Goal: Task Accomplishment & Management: Use online tool/utility

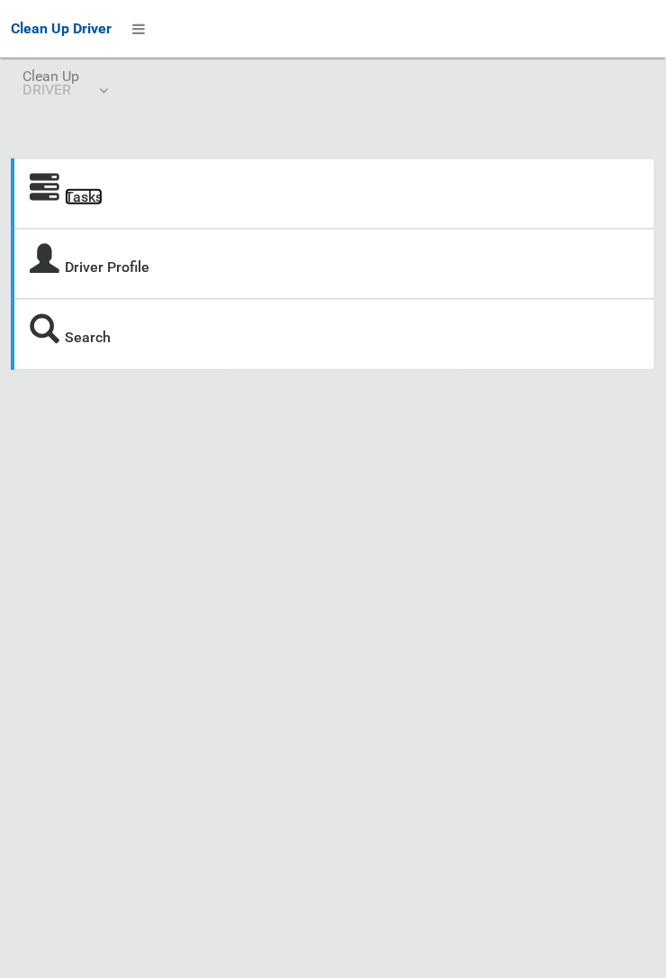
click at [78, 202] on link "Tasks" at bounding box center [84, 196] width 38 height 17
click at [59, 203] on icon at bounding box center [45, 189] width 30 height 30
click at [75, 205] on link "Tasks" at bounding box center [84, 196] width 38 height 17
click at [65, 205] on link "Tasks" at bounding box center [84, 196] width 38 height 17
click at [140, 27] on icon at bounding box center [138, 29] width 13 height 31
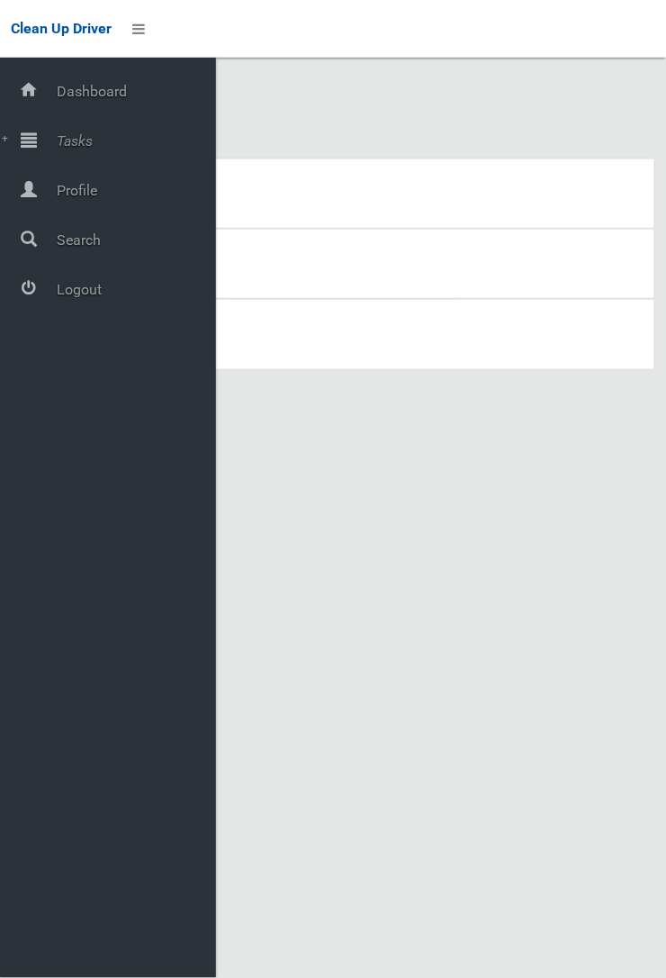
click at [94, 148] on span "Tasks" at bounding box center [133, 140] width 165 height 17
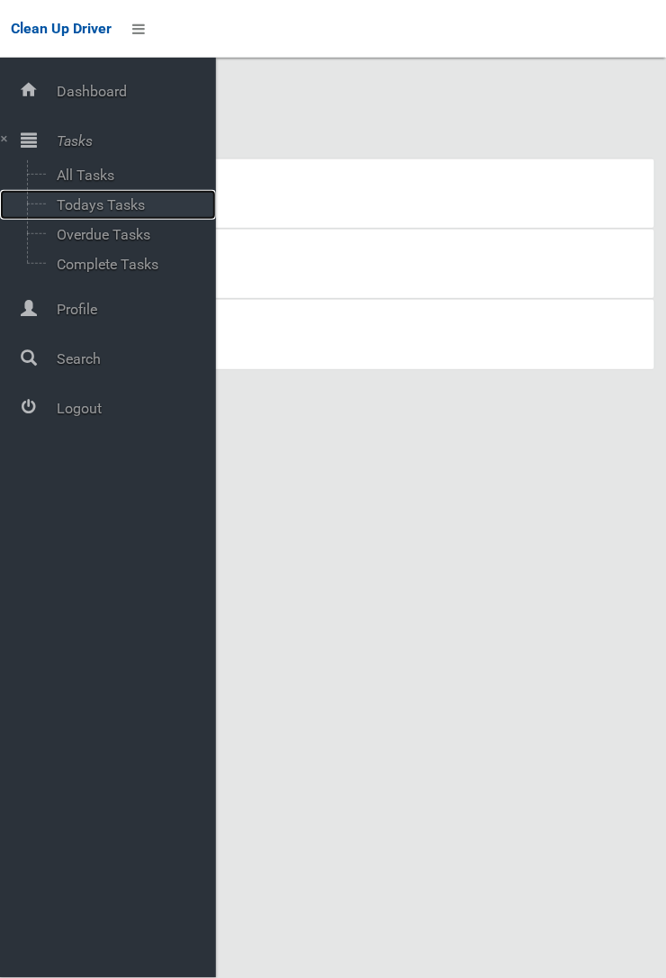
click at [118, 212] on span "Todays Tasks" at bounding box center [125, 204] width 149 height 17
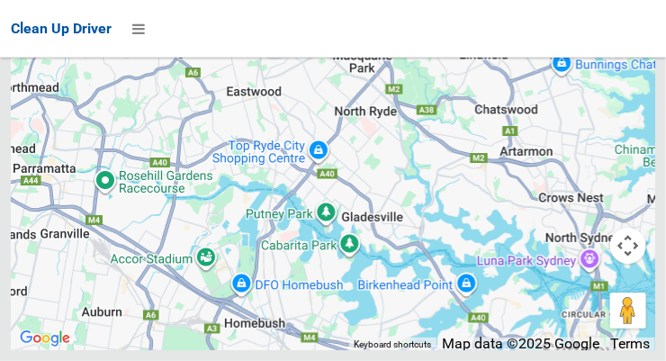
scroll to position [17658, 0]
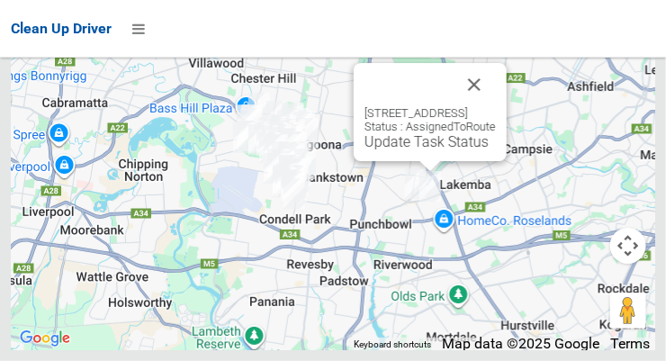
click at [496, 106] on button "Close" at bounding box center [474, 84] width 43 height 43
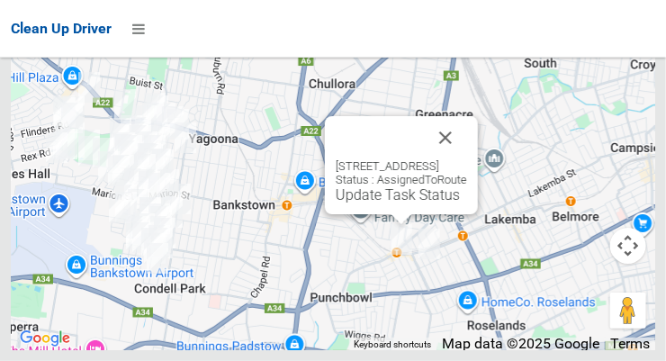
click at [467, 159] on button "Close" at bounding box center [445, 137] width 43 height 43
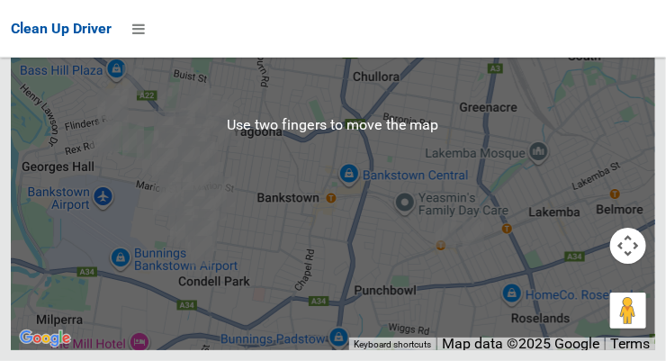
scroll to position [17647, 0]
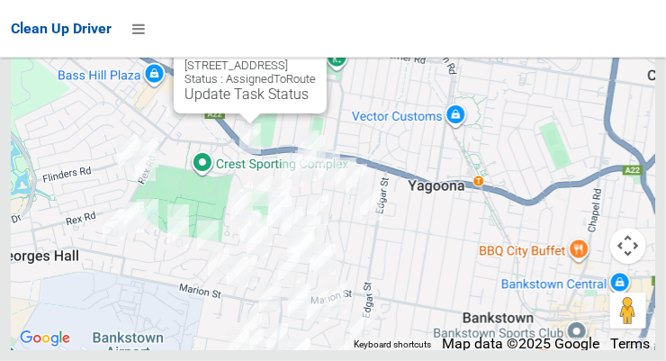
click at [316, 59] on button "Close" at bounding box center [294, 36] width 43 height 43
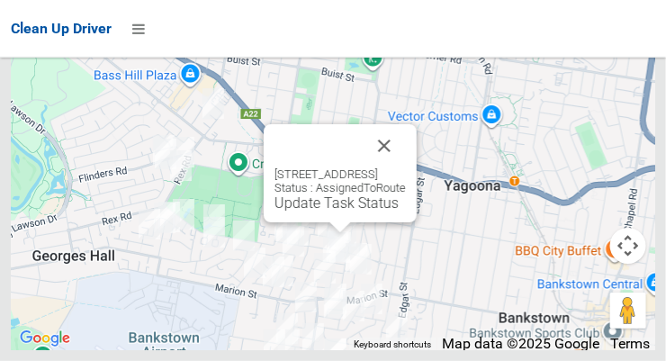
click at [406, 167] on button "Close" at bounding box center [384, 145] width 43 height 43
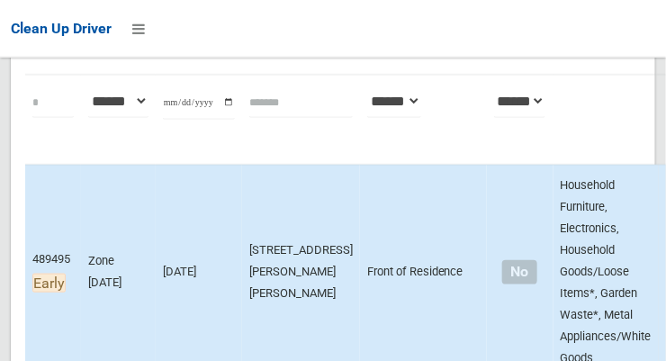
scroll to position [240, 0]
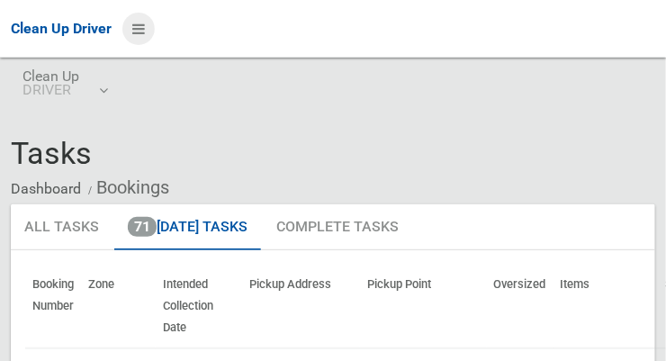
click at [143, 31] on icon at bounding box center [138, 29] width 13 height 31
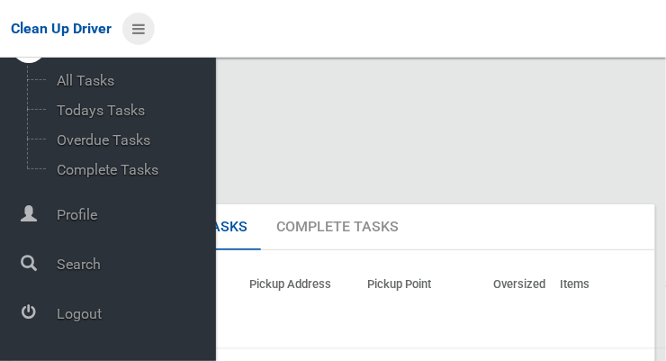
scroll to position [71, 0]
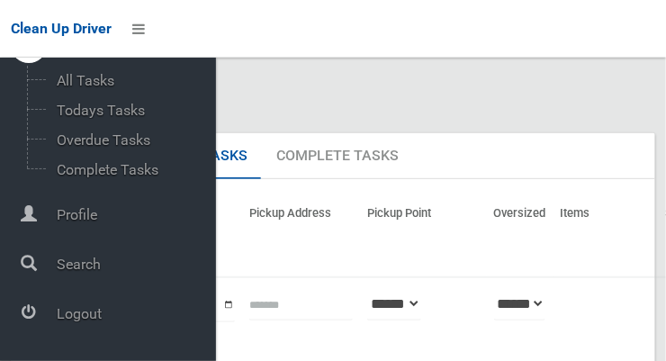
click at [102, 322] on span "Logout" at bounding box center [133, 313] width 165 height 17
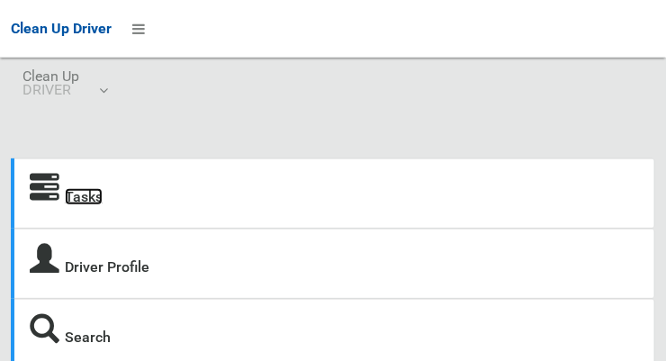
click at [90, 197] on link "Tasks" at bounding box center [84, 196] width 38 height 17
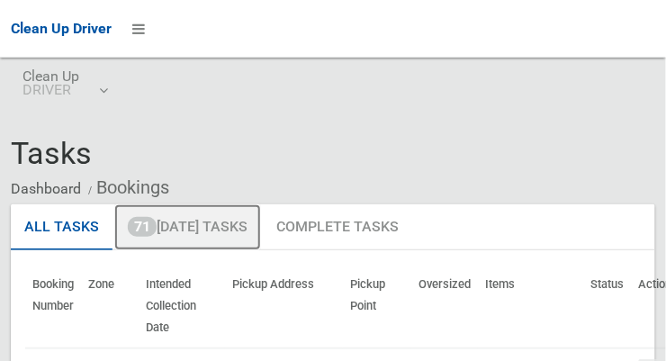
click at [234, 234] on link "71 [DATE] Tasks" at bounding box center [187, 227] width 147 height 47
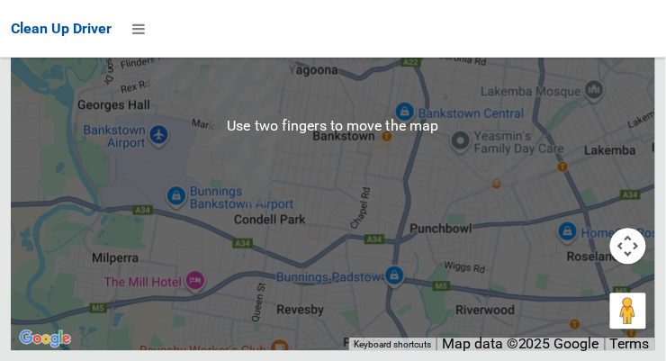
scroll to position [17594, 0]
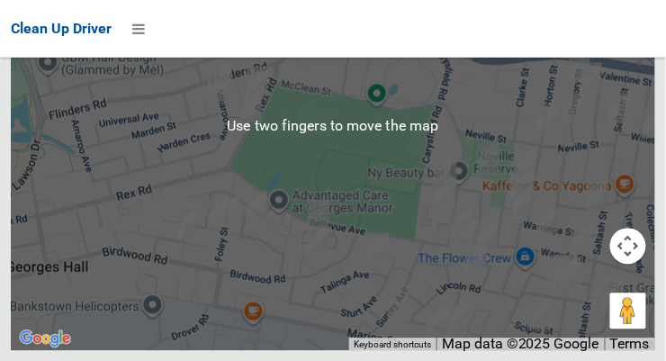
scroll to position [17560, 0]
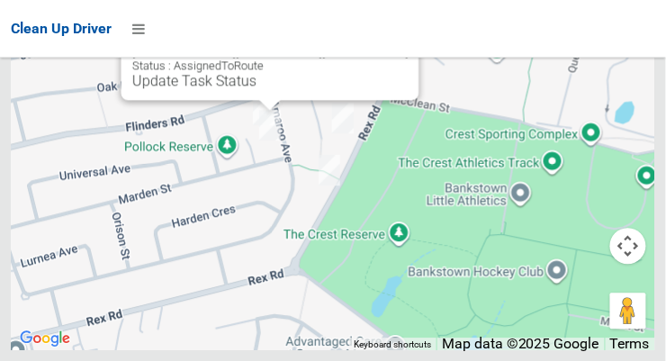
click at [366, 45] on button "Close" at bounding box center [387, 23] width 43 height 43
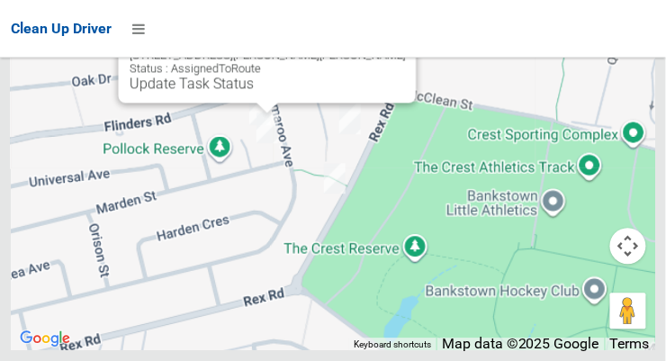
click at [363, 48] on button "Close" at bounding box center [384, 26] width 43 height 43
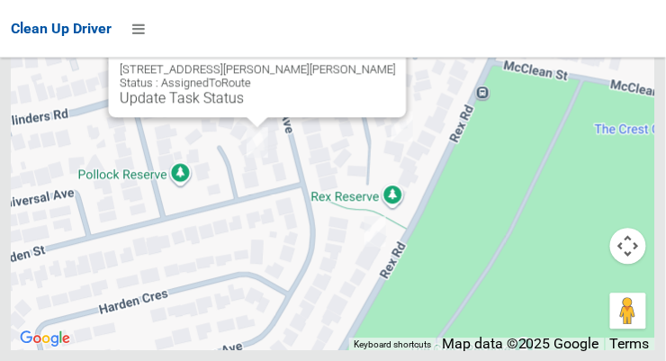
click at [353, 62] on button "Close" at bounding box center [374, 40] width 43 height 43
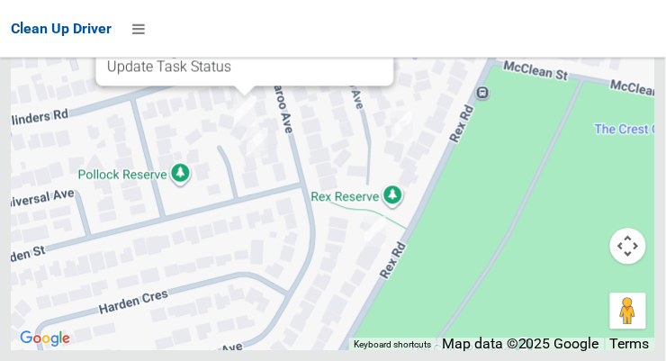
click at [341, 31] on button "Close" at bounding box center [361, 8] width 43 height 43
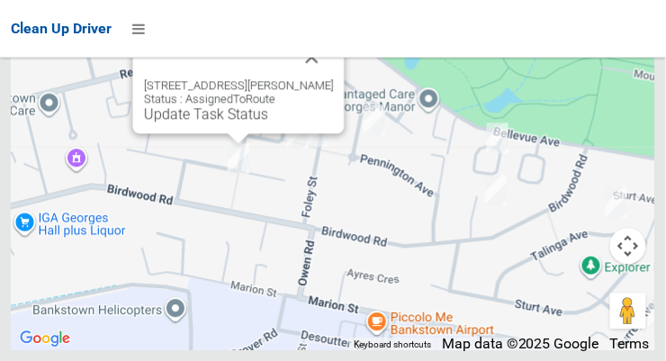
click at [334, 78] on button "Close" at bounding box center [312, 56] width 43 height 43
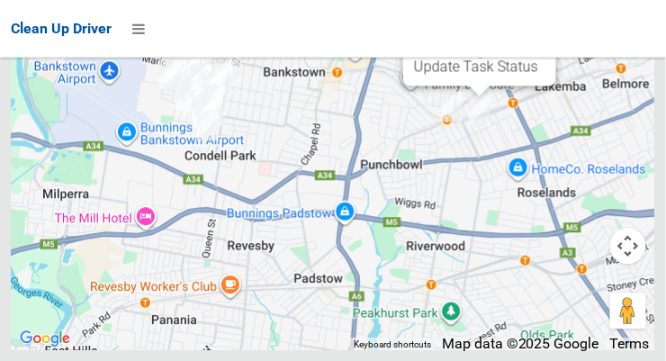
click at [546, 31] on button "Close" at bounding box center [523, 8] width 43 height 43
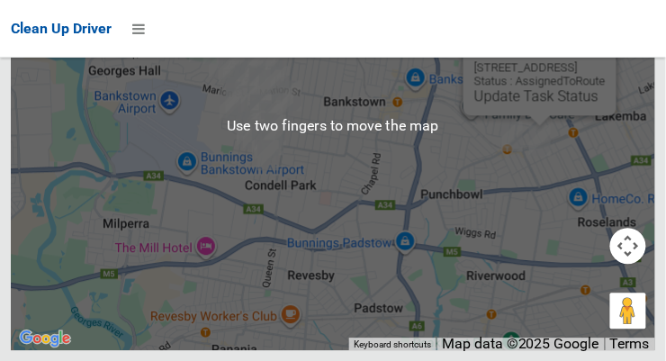
scroll to position [17523, 0]
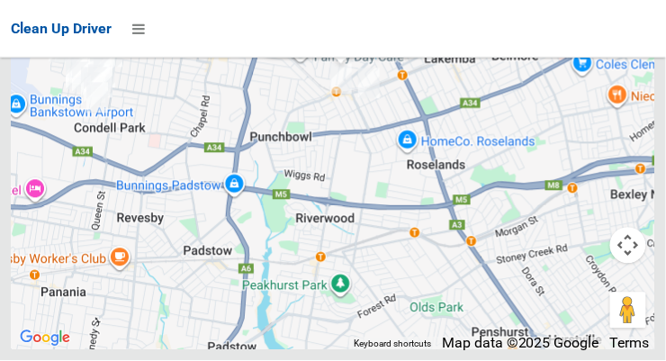
scroll to position [17520, 0]
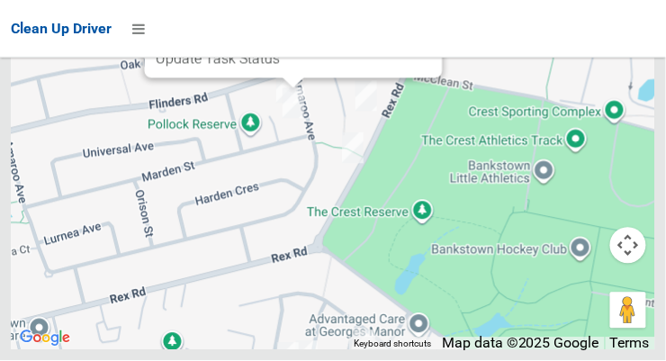
click at [389, 23] on button "Close" at bounding box center [410, 1] width 43 height 43
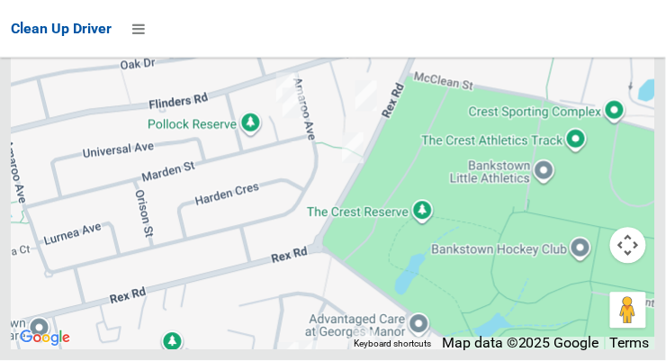
scroll to position [17541, 0]
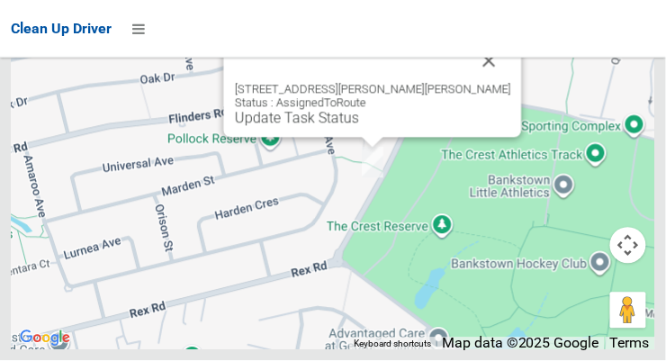
click at [468, 83] on button "Close" at bounding box center [489, 61] width 43 height 43
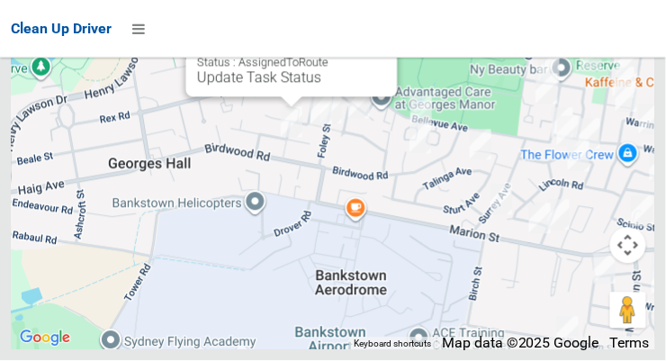
click at [387, 42] on button "Close" at bounding box center [365, 20] width 43 height 43
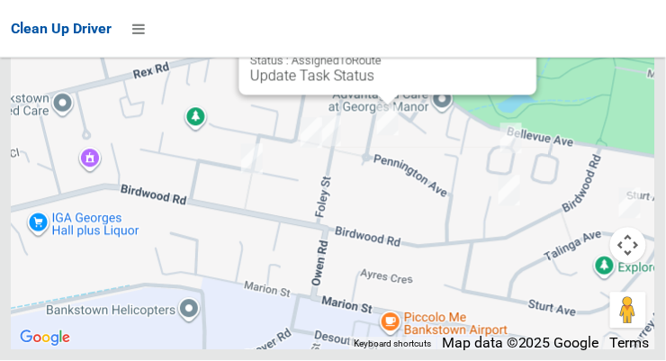
click at [494, 41] on button "Close" at bounding box center [505, 18] width 43 height 43
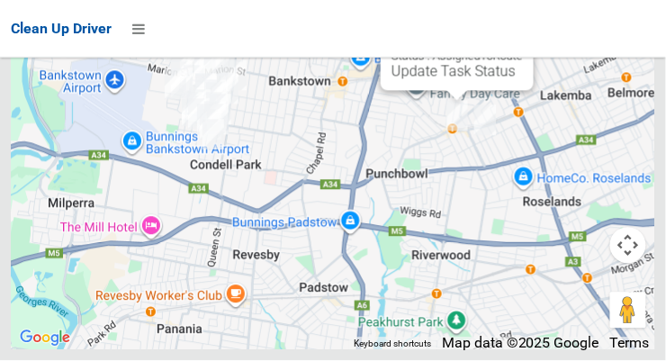
click at [523, 36] on button "Close" at bounding box center [501, 14] width 43 height 43
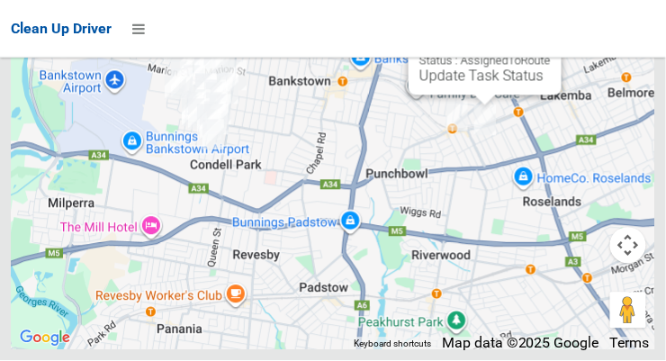
click at [483, 85] on link "Update Task Status" at bounding box center [482, 76] width 124 height 17
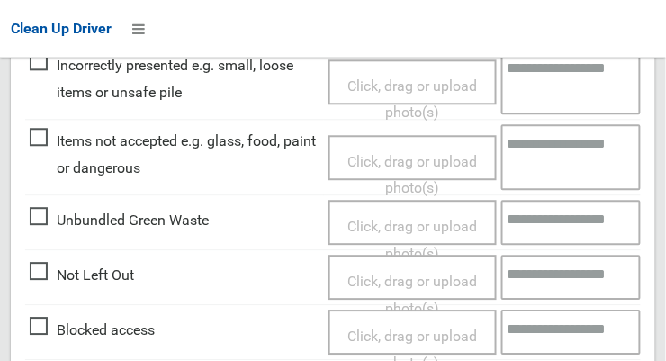
scroll to position [638, 0]
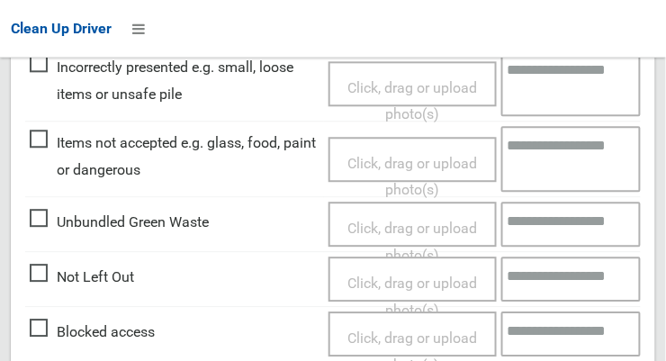
click at [45, 268] on span "Not Left Out" at bounding box center [82, 277] width 104 height 27
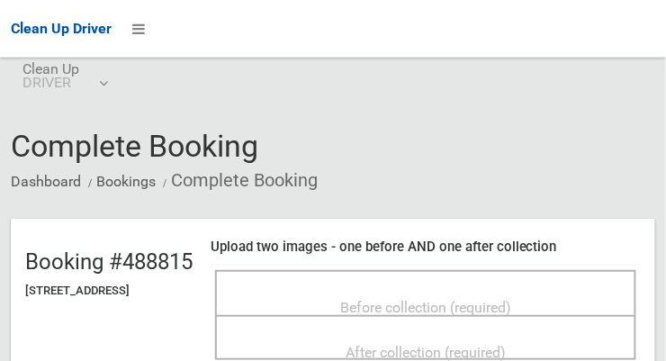
scroll to position [0, 0]
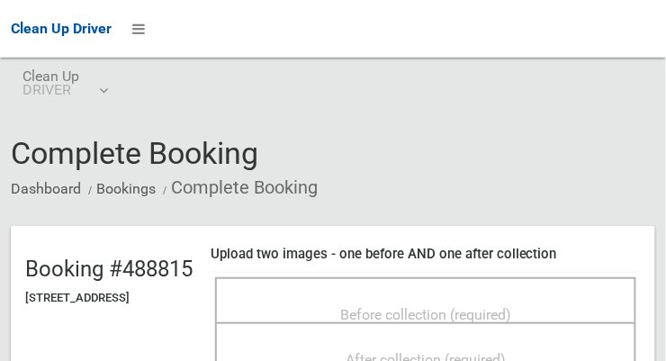
click at [472, 306] on span "Before collection (required)" at bounding box center [425, 314] width 171 height 17
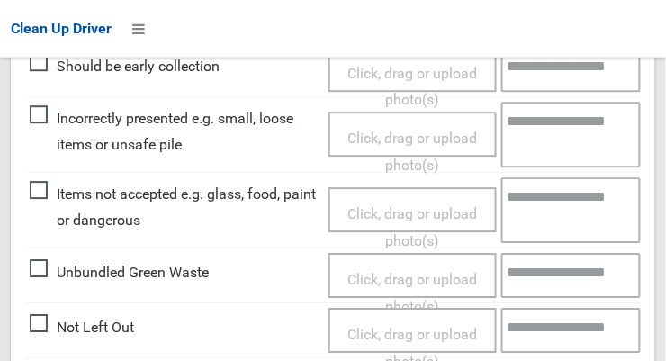
scroll to position [746, 0]
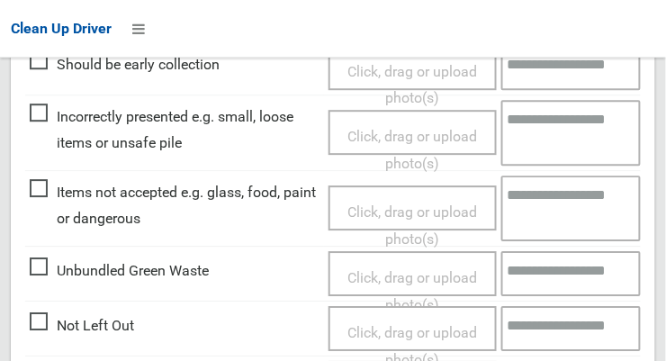
click at [422, 328] on span "Click, drag or upload photo(s)" at bounding box center [413, 346] width 130 height 44
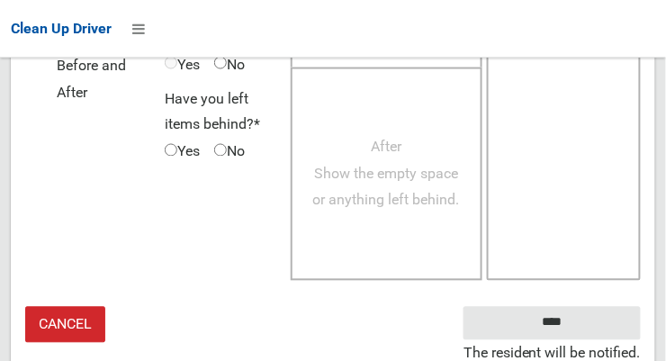
scroll to position [1469, 0]
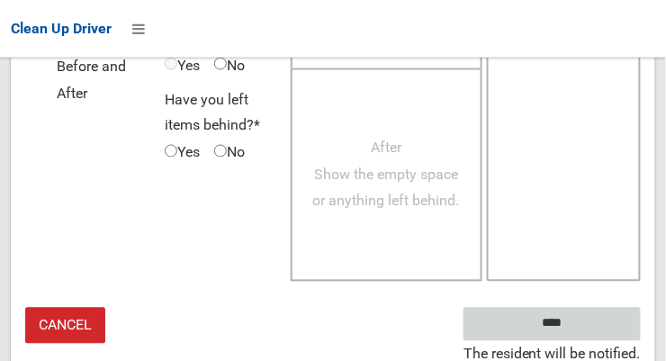
click at [579, 324] on input "****" at bounding box center [552, 324] width 177 height 33
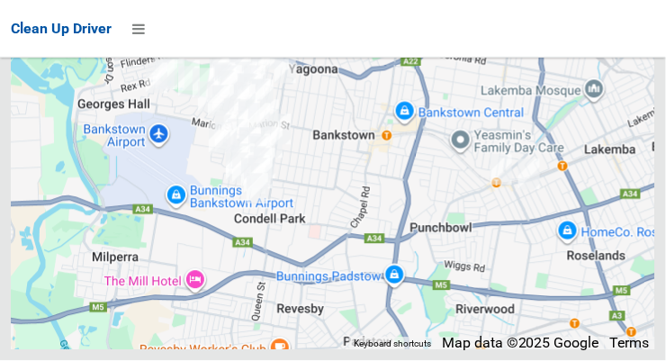
scroll to position [17658, 0]
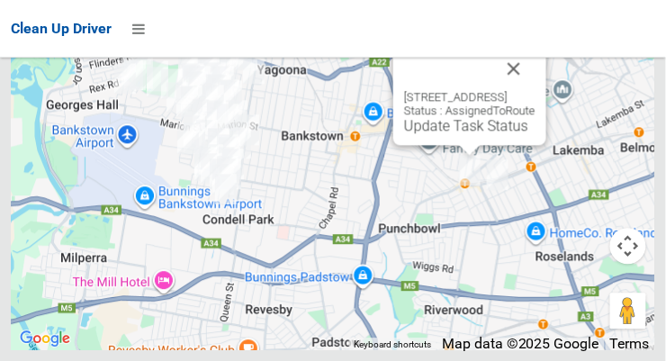
click at [441, 134] on link "Update Task Status" at bounding box center [466, 125] width 124 height 17
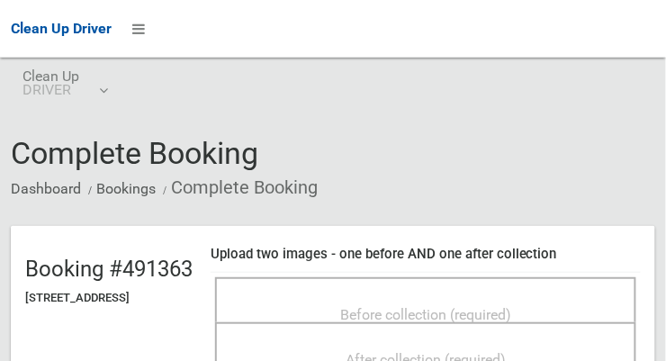
click at [469, 306] on span "Before collection (required)" at bounding box center [425, 314] width 171 height 17
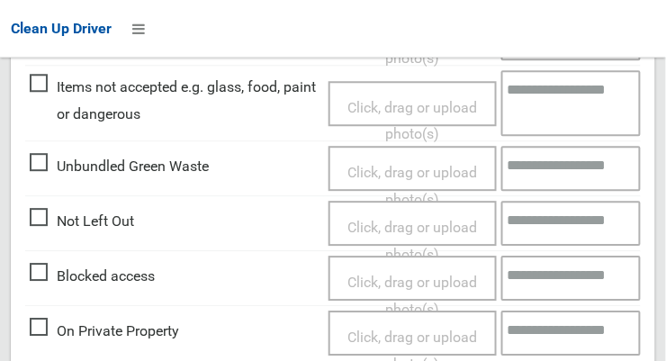
scroll to position [694, 0]
click at [49, 221] on span "Not Left Out" at bounding box center [82, 221] width 104 height 27
click at [437, 219] on span "Click, drag or upload photo(s)" at bounding box center [413, 241] width 130 height 44
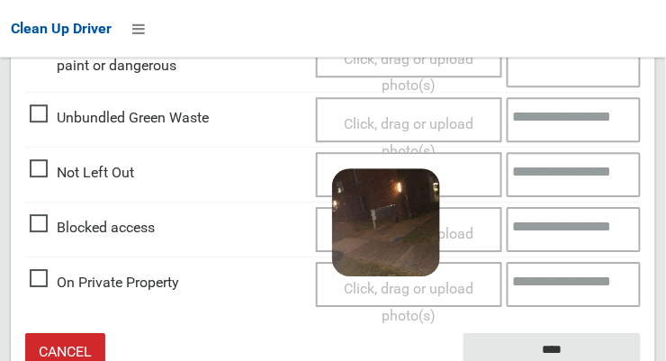
scroll to position [771, 0]
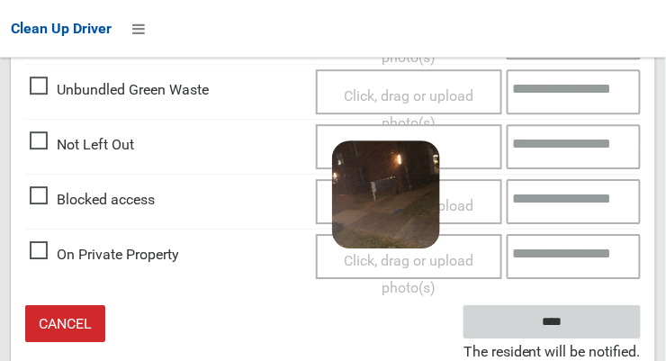
click at [579, 327] on input "****" at bounding box center [552, 321] width 177 height 33
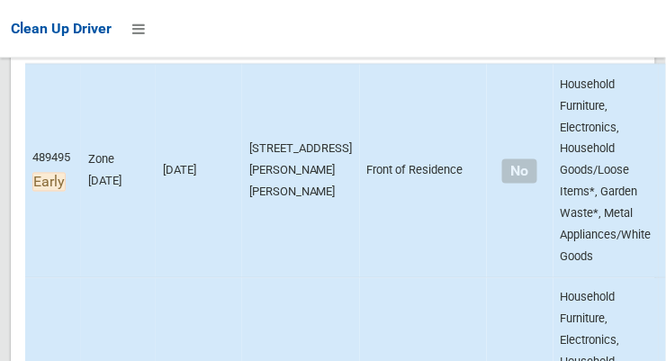
scroll to position [375, 0]
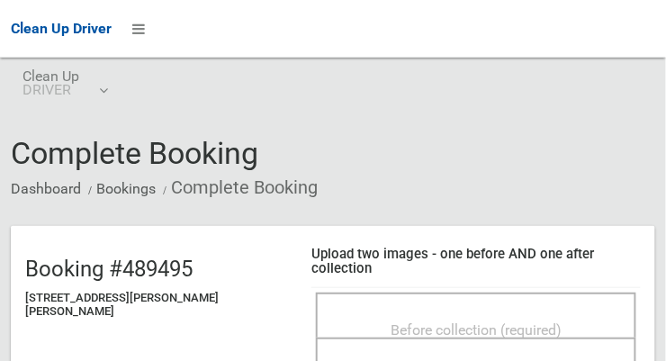
click at [493, 321] on span "Before collection (required)" at bounding box center [476, 329] width 171 height 17
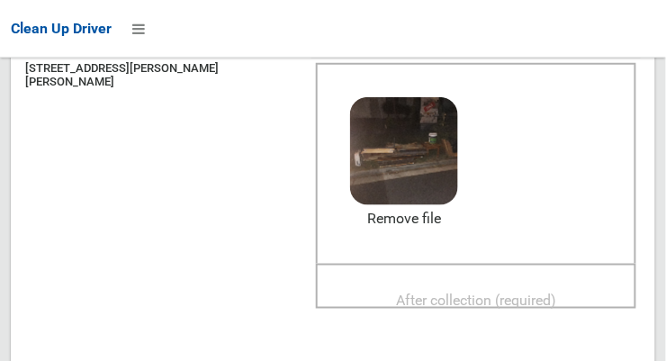
scroll to position [230, 0]
click at [475, 293] on span "After collection (required)" at bounding box center [476, 301] width 160 height 17
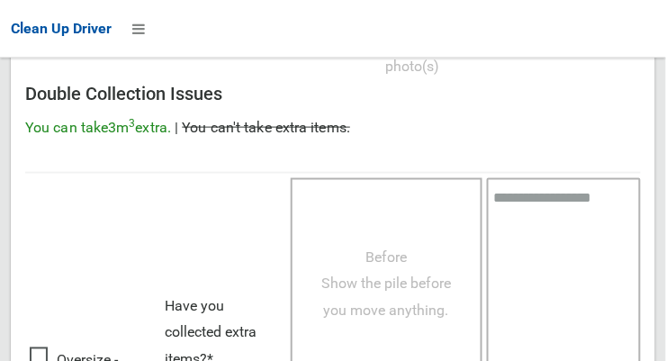
scroll to position [1628, 0]
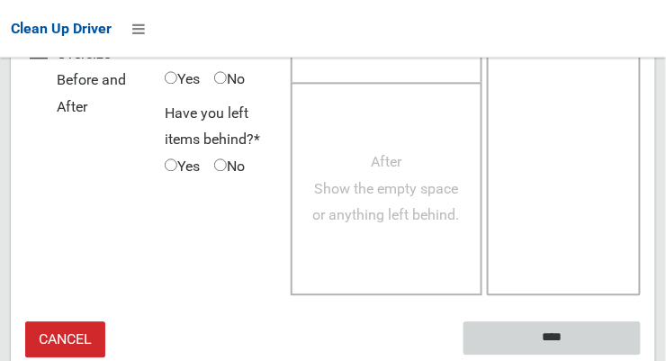
click at [561, 322] on input "****" at bounding box center [552, 338] width 177 height 33
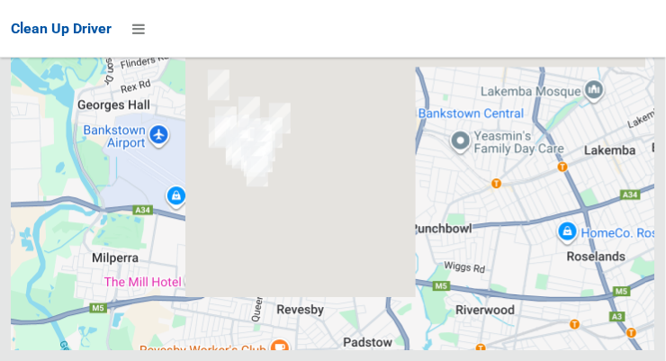
scroll to position [17658, 0]
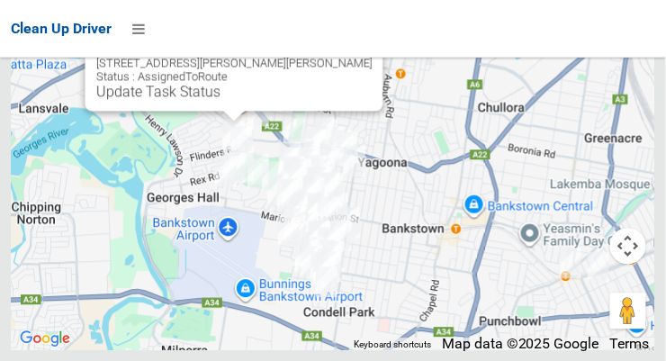
click at [330, 56] on button "Close" at bounding box center [351, 34] width 43 height 43
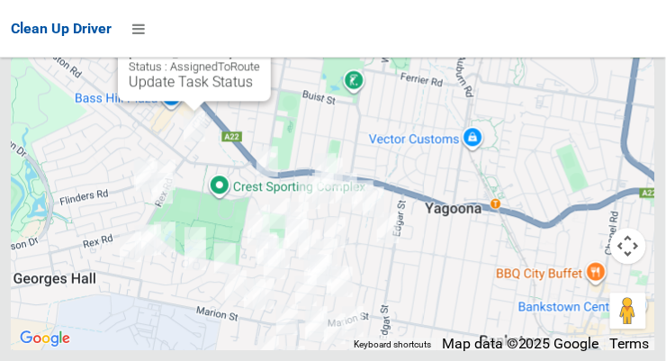
scroll to position [17633, 0]
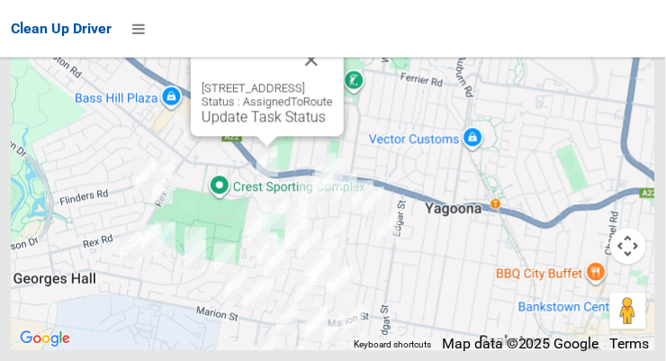
click at [333, 81] on button "Close" at bounding box center [311, 59] width 43 height 43
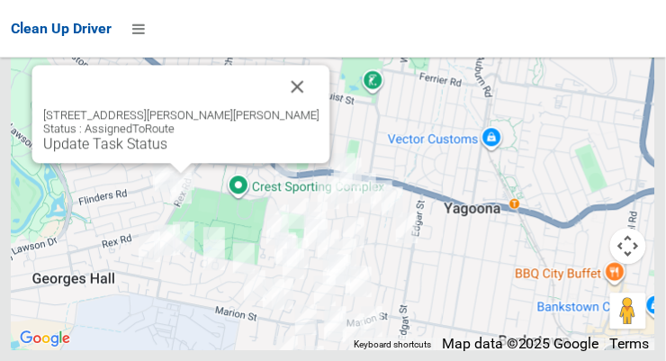
click at [167, 152] on link "Update Task Status" at bounding box center [105, 143] width 124 height 17
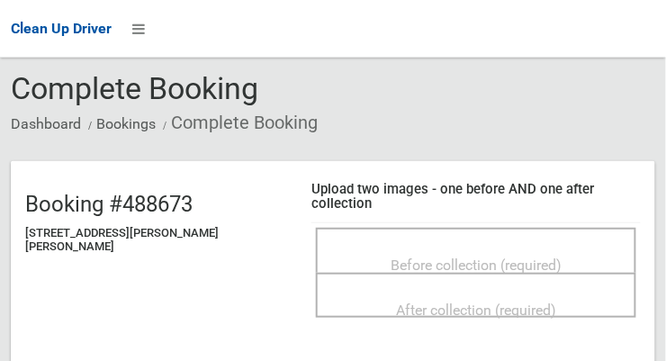
scroll to position [68, 0]
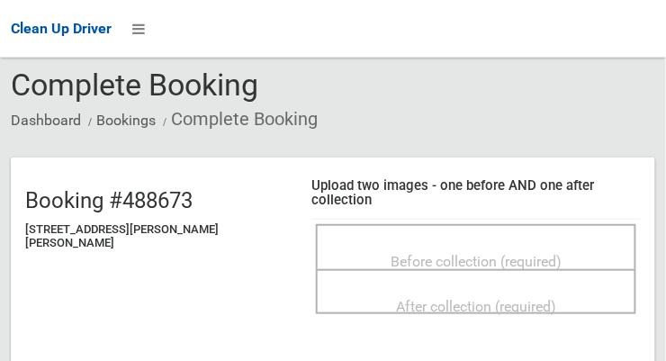
click at [424, 253] on span "Before collection (required)" at bounding box center [476, 261] width 171 height 17
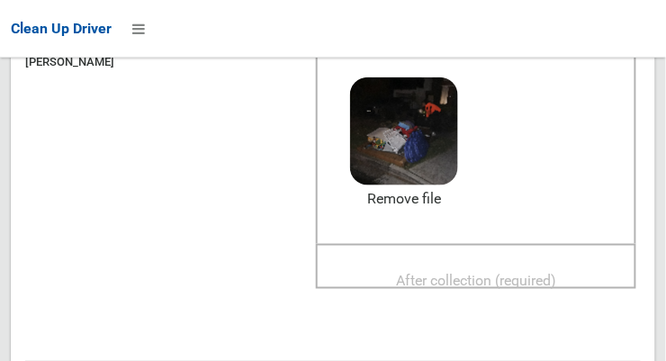
scroll to position [250, 0]
click at [459, 272] on span "After collection (required)" at bounding box center [476, 280] width 160 height 17
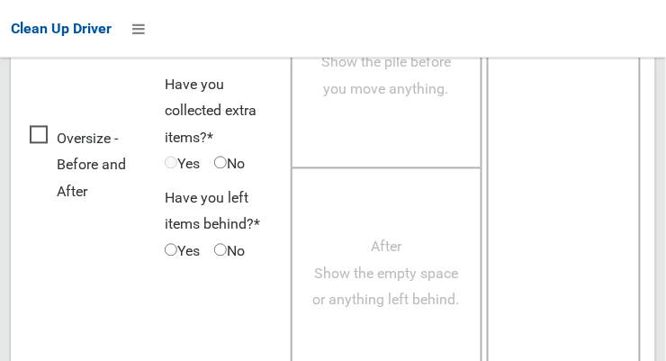
scroll to position [1628, 0]
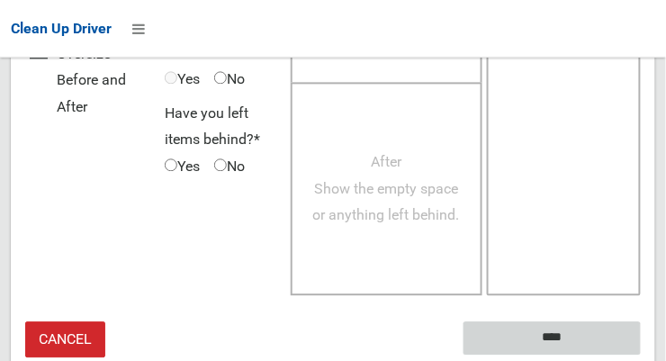
click at [564, 322] on input "****" at bounding box center [552, 338] width 177 height 33
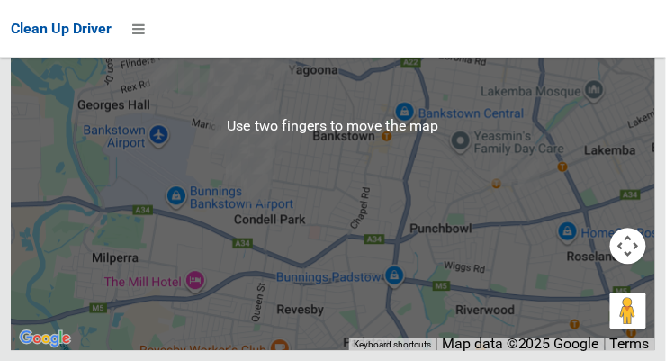
scroll to position [17536, 0]
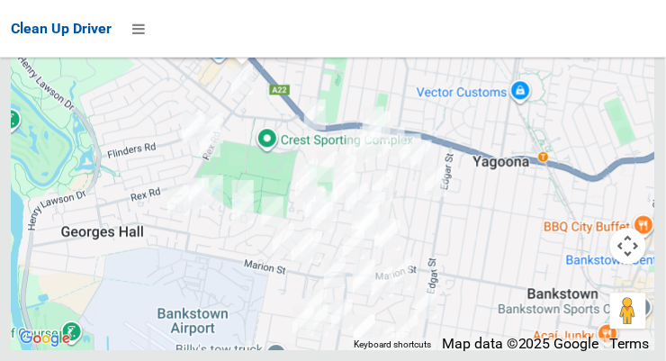
click at [256, 43] on link "Update Task Status" at bounding box center [238, 34] width 124 height 17
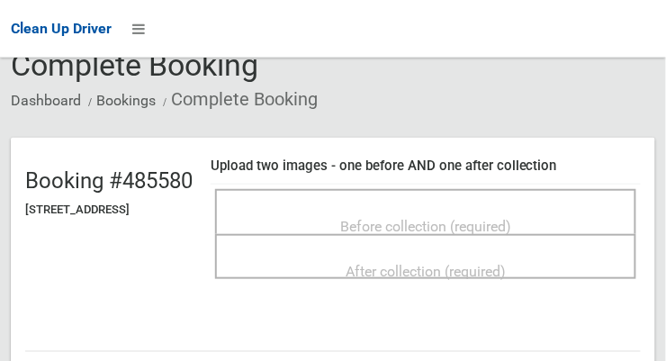
scroll to position [90, 0]
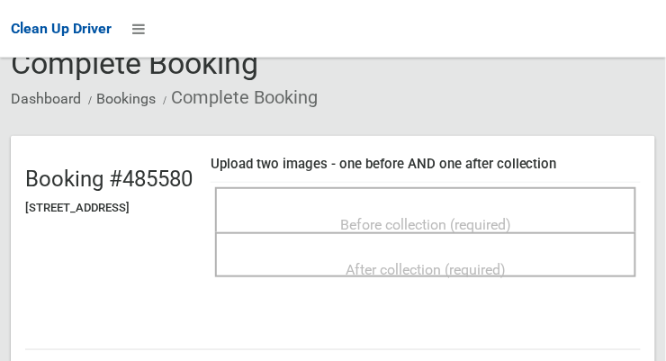
click at [452, 216] on span "Before collection (required)" at bounding box center [425, 224] width 171 height 17
click at [477, 216] on span "Before collection (required)" at bounding box center [425, 224] width 171 height 17
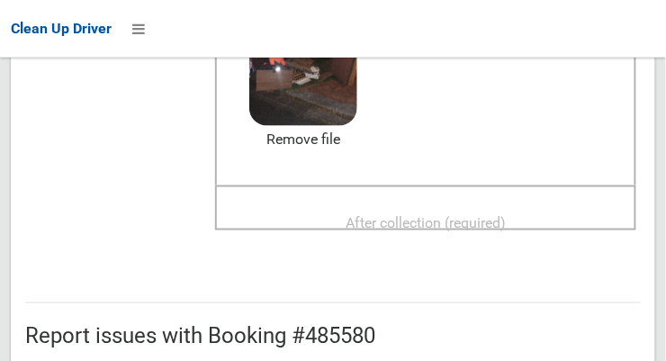
scroll to position [288, 0]
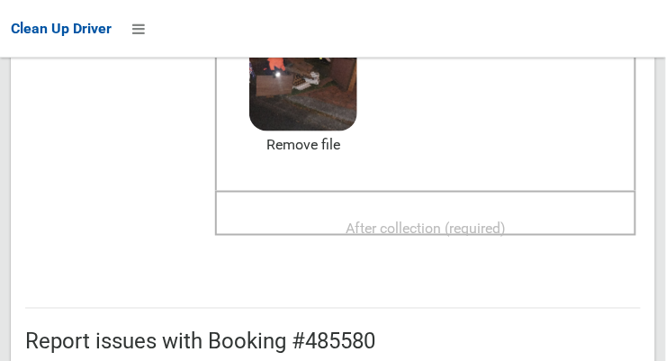
click at [452, 220] on span "After collection (required)" at bounding box center [426, 228] width 160 height 17
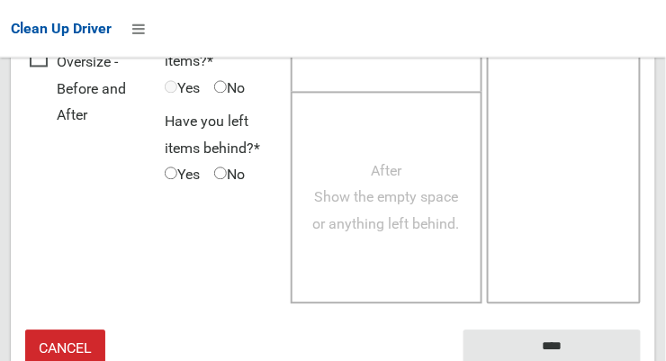
scroll to position [1628, 0]
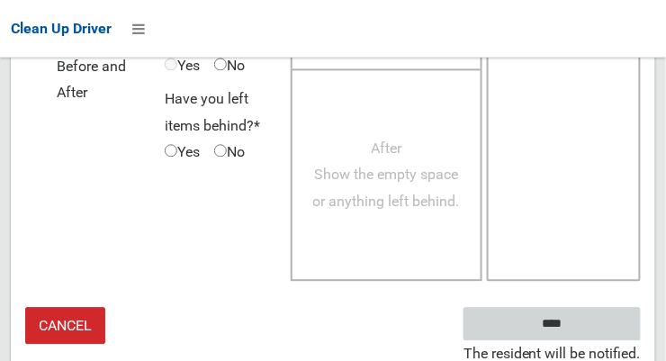
click at [550, 321] on input "****" at bounding box center [552, 323] width 177 height 33
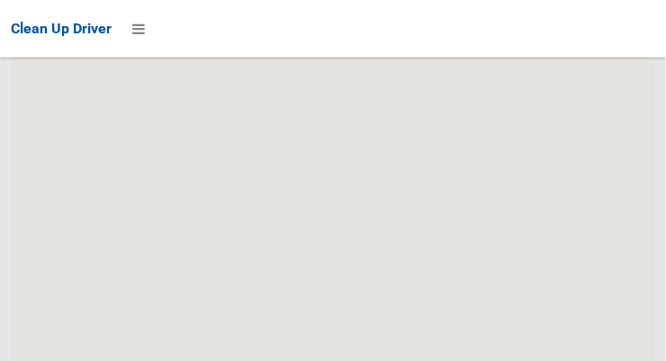
scroll to position [17658, 0]
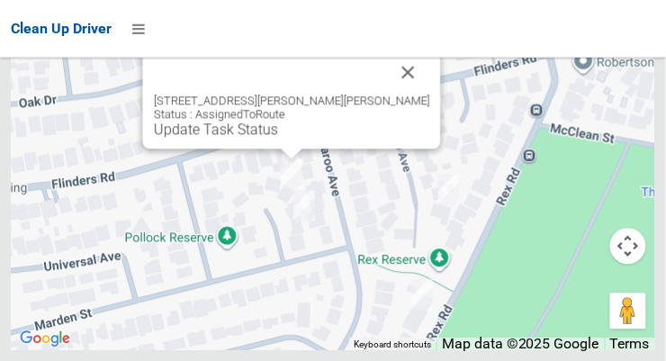
click at [387, 94] on button "Close" at bounding box center [408, 71] width 43 height 43
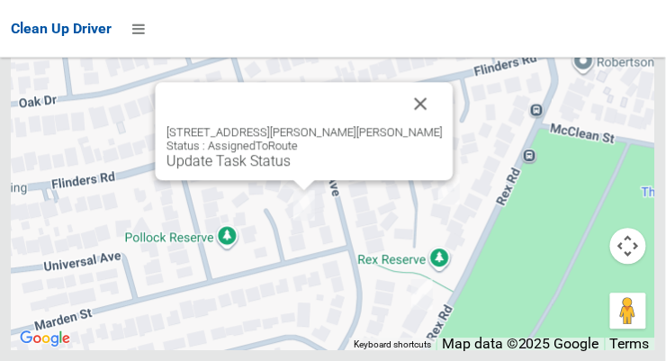
click at [400, 125] on button "Close" at bounding box center [421, 103] width 43 height 43
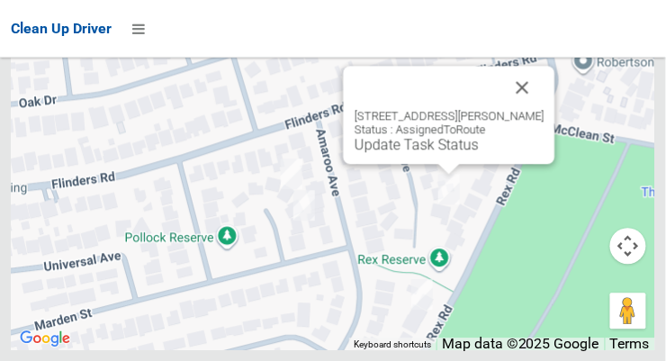
click at [545, 109] on button "Close" at bounding box center [523, 87] width 43 height 43
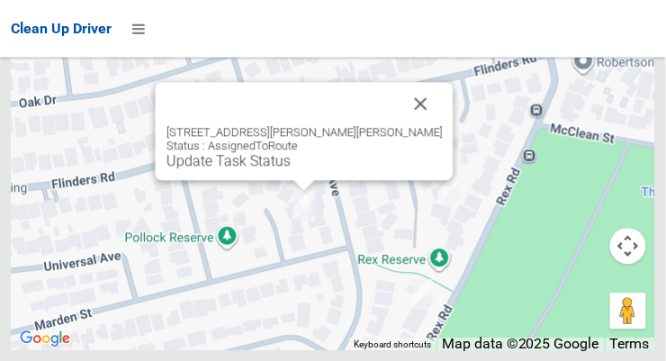
click at [291, 169] on link "Update Task Status" at bounding box center [229, 160] width 124 height 17
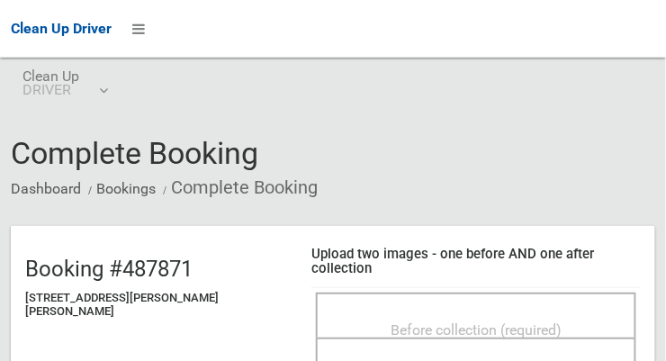
click at [446, 321] on span "Before collection (required)" at bounding box center [476, 329] width 171 height 17
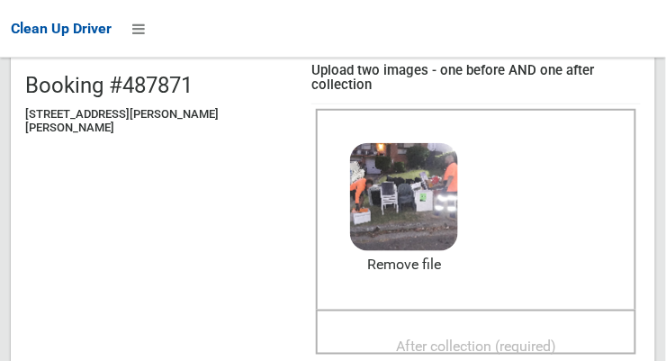
scroll to position [182, 0]
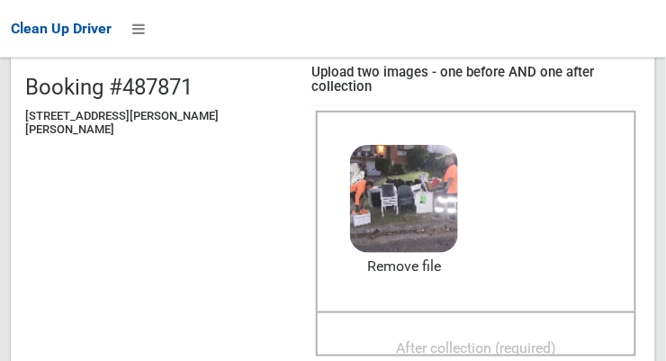
click at [475, 340] on span "After collection (required)" at bounding box center [476, 348] width 160 height 17
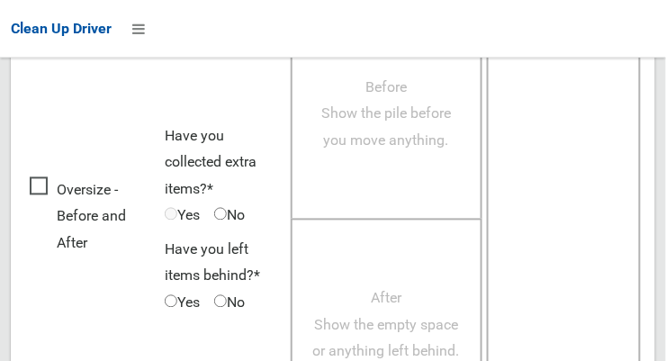
scroll to position [1628, 0]
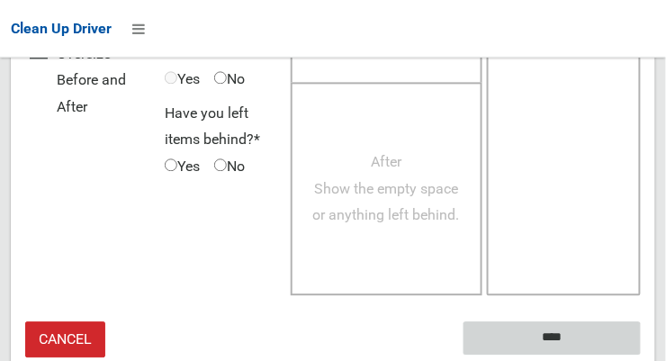
click at [579, 326] on input "****" at bounding box center [552, 338] width 177 height 33
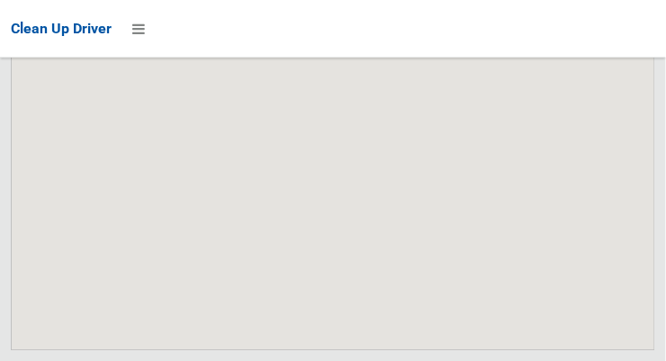
scroll to position [17658, 0]
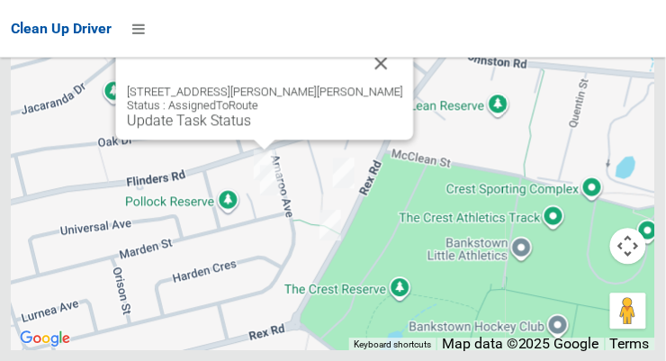
click at [251, 129] on link "Update Task Status" at bounding box center [189, 120] width 124 height 17
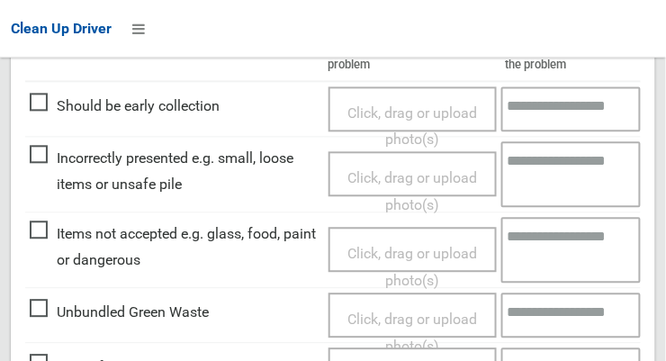
scroll to position [589, 0]
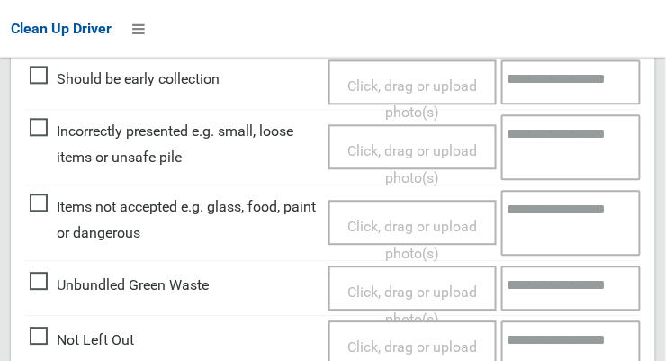
click at [42, 328] on span "Not Left Out" at bounding box center [82, 341] width 104 height 27
click at [404, 339] on span "Click, drag or upload photo(s)" at bounding box center [413, 361] width 130 height 44
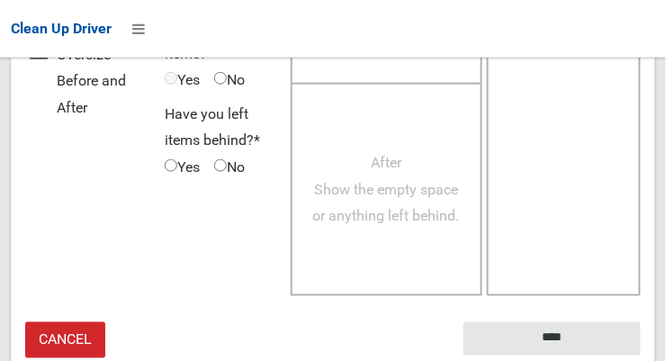
scroll to position [1315, 0]
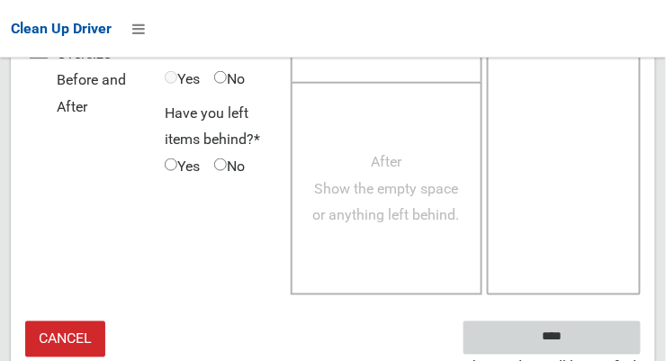
click at [540, 321] on input "****" at bounding box center [552, 337] width 177 height 33
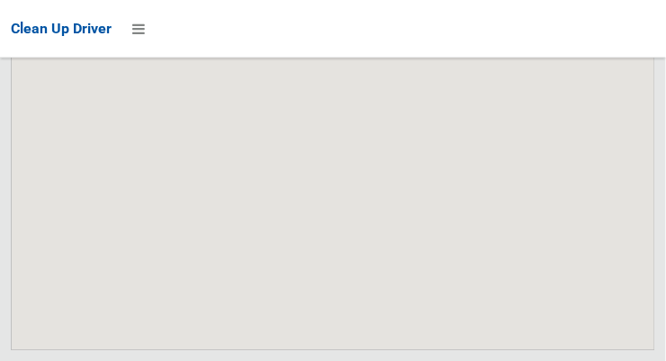
scroll to position [17658, 0]
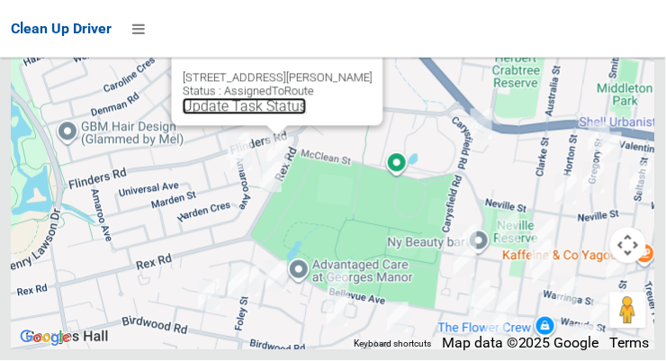
click at [273, 115] on link "Update Task Status" at bounding box center [245, 106] width 124 height 17
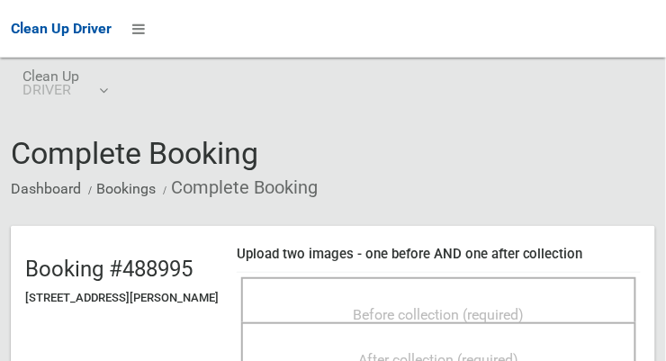
click at [452, 306] on span "Before collection (required)" at bounding box center [439, 314] width 171 height 17
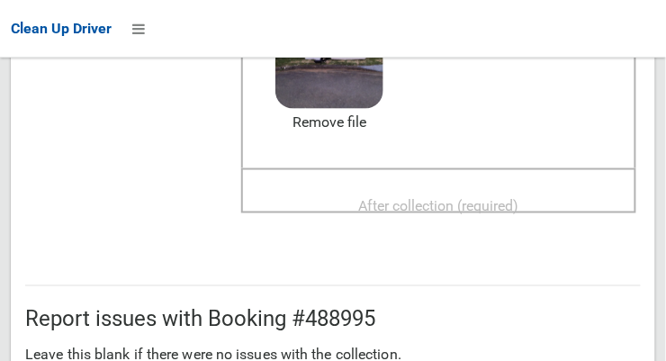
scroll to position [312, 0]
click at [520, 198] on span "After collection (required)" at bounding box center [439, 204] width 160 height 17
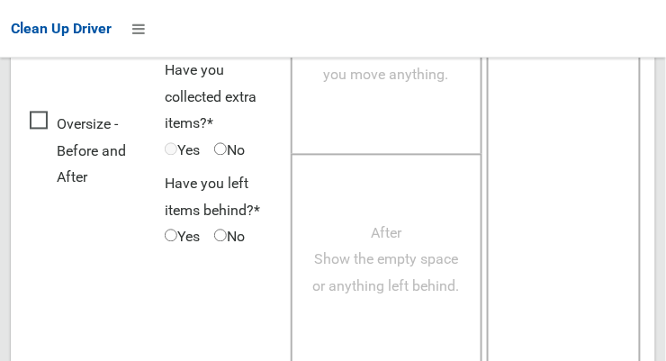
scroll to position [1628, 0]
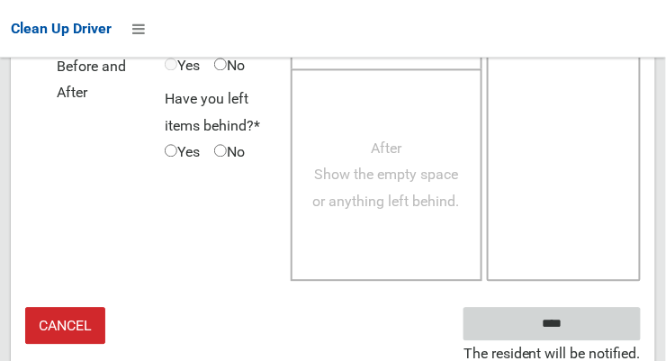
click at [561, 321] on input "****" at bounding box center [552, 323] width 177 height 33
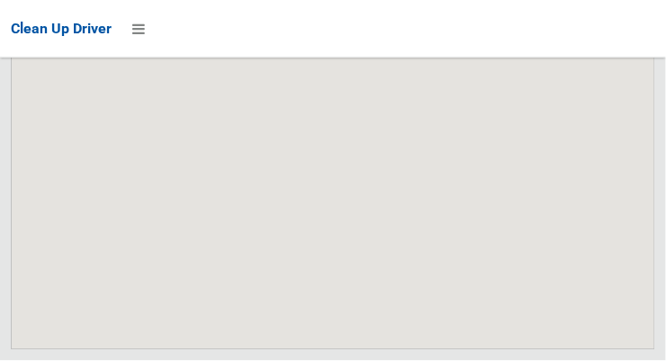
scroll to position [17658, 0]
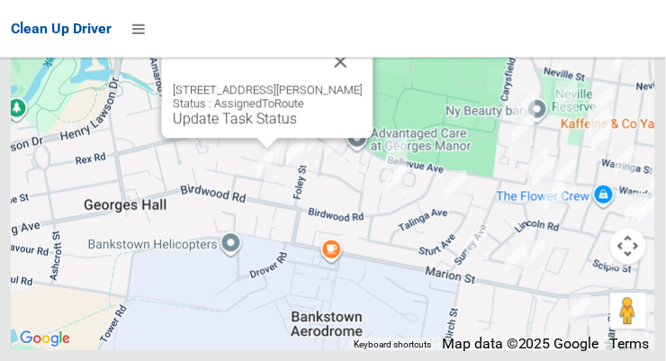
click at [363, 83] on button "Close" at bounding box center [341, 61] width 43 height 43
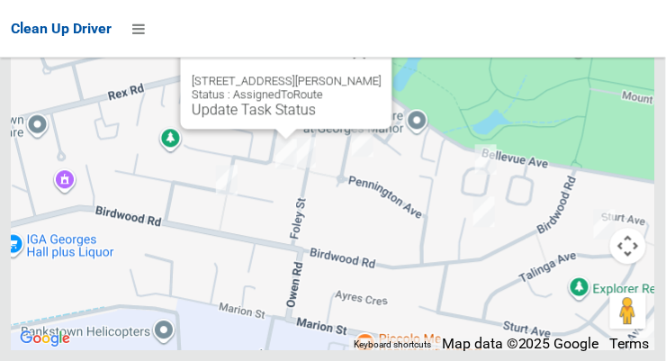
click at [382, 74] on button "Close" at bounding box center [360, 52] width 43 height 43
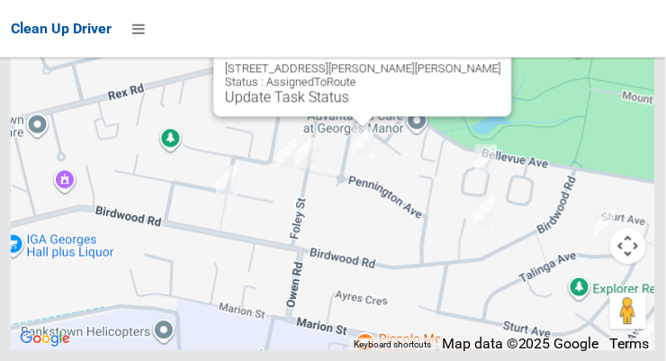
click at [344, 105] on link "Update Task Status" at bounding box center [287, 96] width 124 height 17
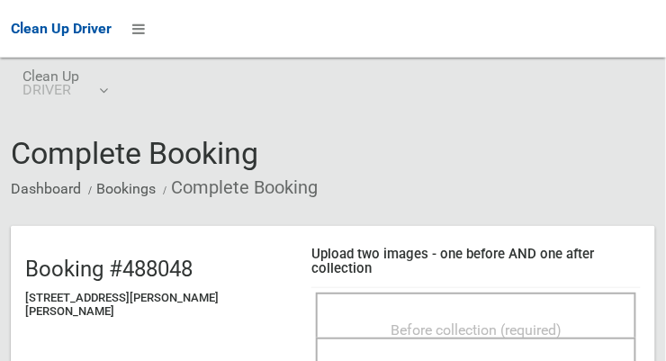
click at [456, 321] on span "Before collection (required)" at bounding box center [476, 329] width 171 height 17
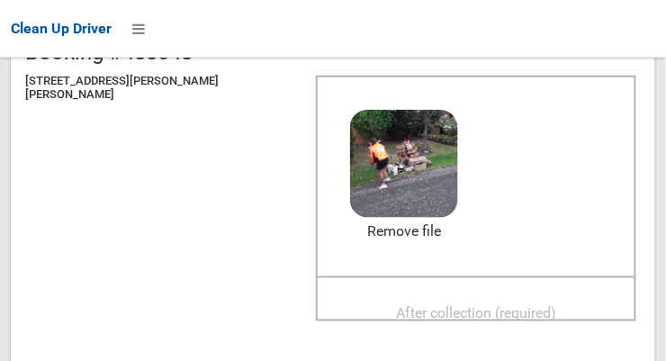
scroll to position [242, 0]
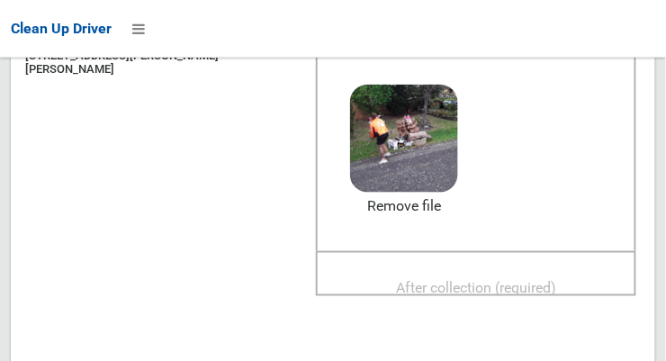
click at [489, 280] on span "After collection (required)" at bounding box center [476, 288] width 160 height 17
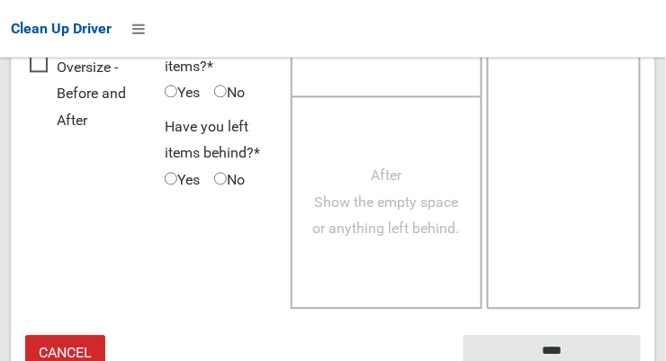
scroll to position [1643, 0]
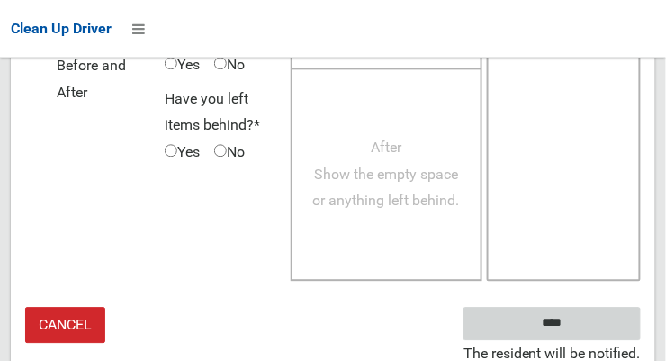
click at [579, 328] on input "****" at bounding box center [552, 323] width 177 height 33
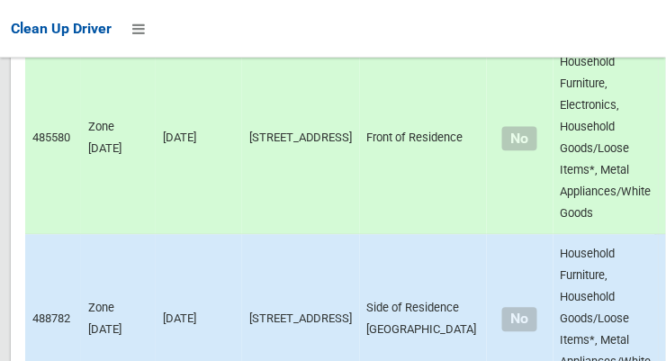
scroll to position [17658, 0]
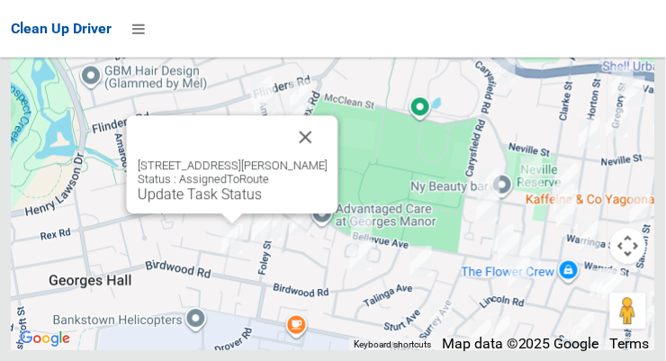
click at [328, 158] on button "Close" at bounding box center [306, 136] width 43 height 43
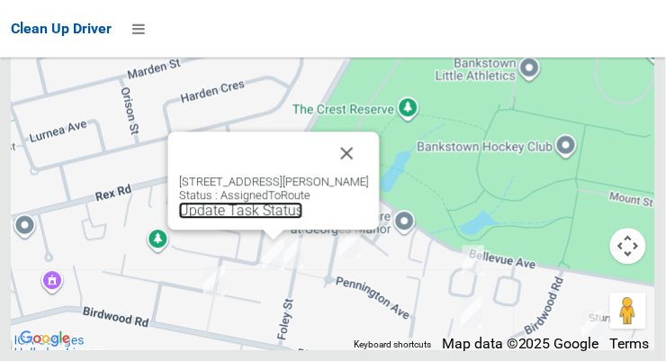
click at [251, 219] on link "Update Task Status" at bounding box center [241, 210] width 124 height 17
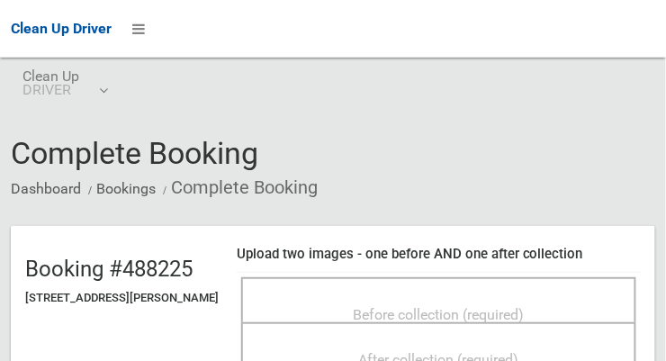
click at [475, 321] on span "Before collection (required)" at bounding box center [439, 314] width 171 height 17
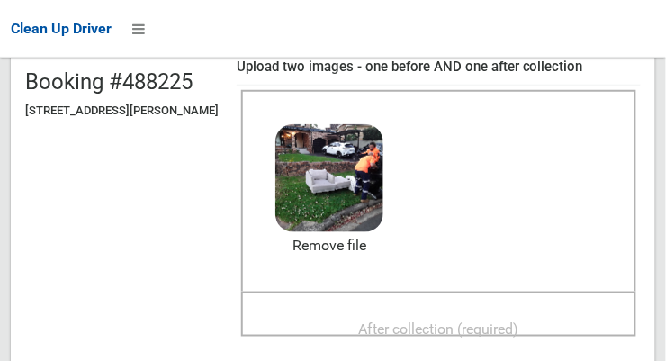
scroll to position [184, 0]
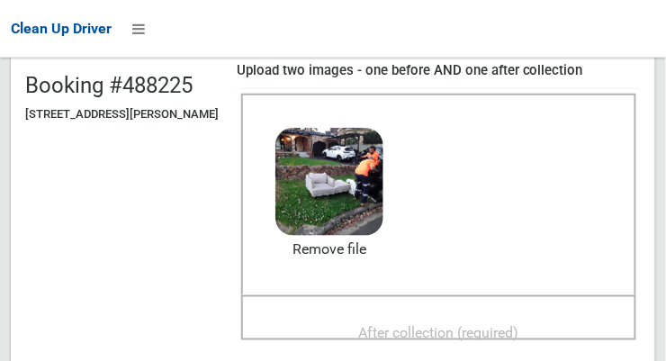
click at [475, 337] on span "After collection (required)" at bounding box center [439, 332] width 160 height 17
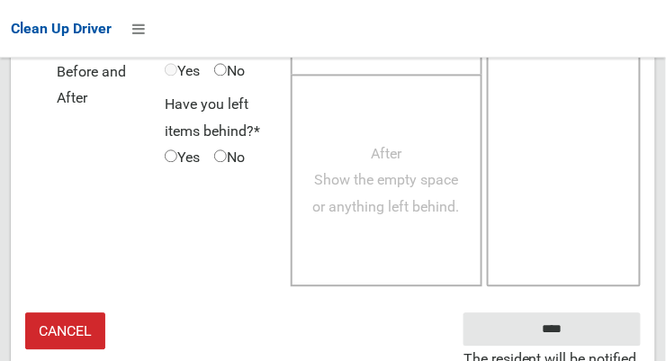
scroll to position [1642, 0]
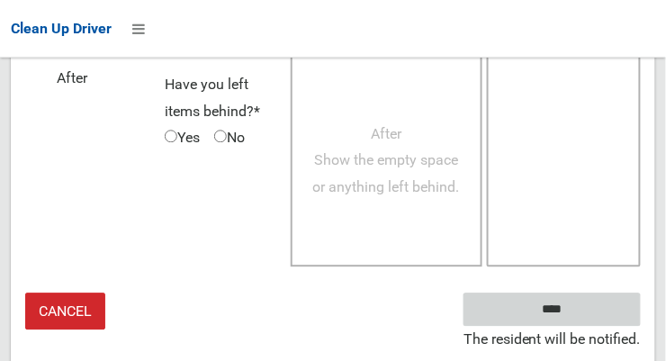
click at [551, 315] on input "****" at bounding box center [552, 309] width 177 height 33
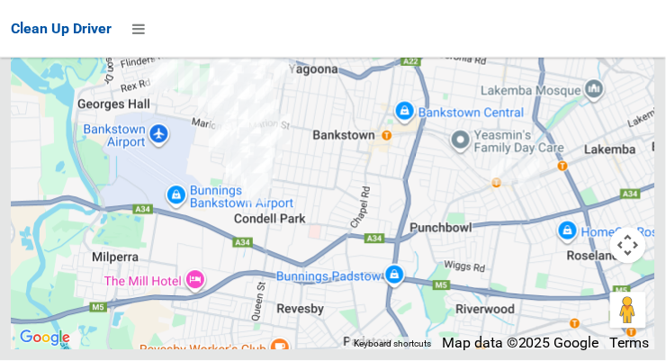
scroll to position [17658, 0]
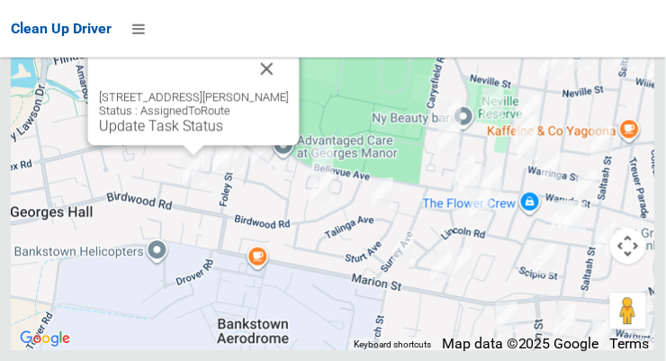
click at [178, 134] on link "Update Task Status" at bounding box center [161, 125] width 124 height 17
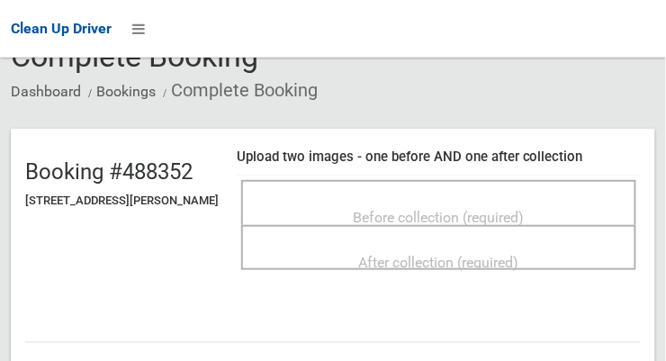
scroll to position [98, 0]
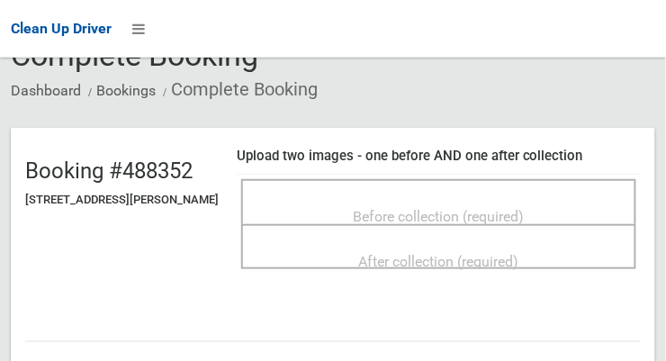
click at [481, 208] on span "Before collection (required)" at bounding box center [439, 216] width 171 height 17
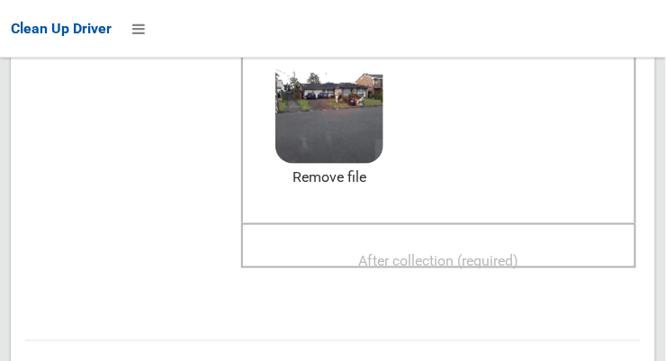
scroll to position [255, 0]
click at [493, 253] on span "After collection (required)" at bounding box center [439, 261] width 160 height 17
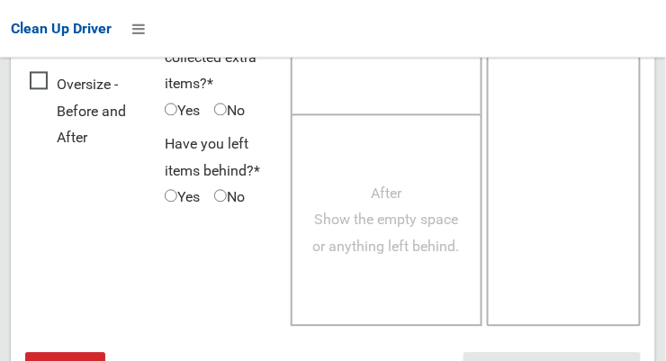
scroll to position [1628, 0]
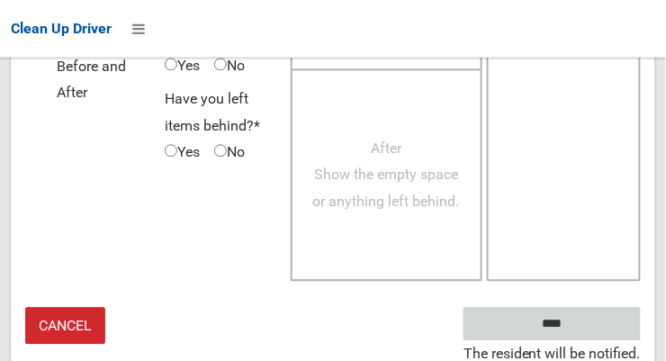
click at [556, 319] on input "****" at bounding box center [552, 323] width 177 height 33
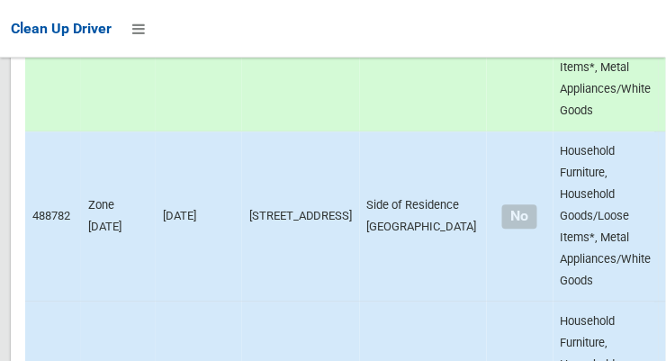
scroll to position [17658, 0]
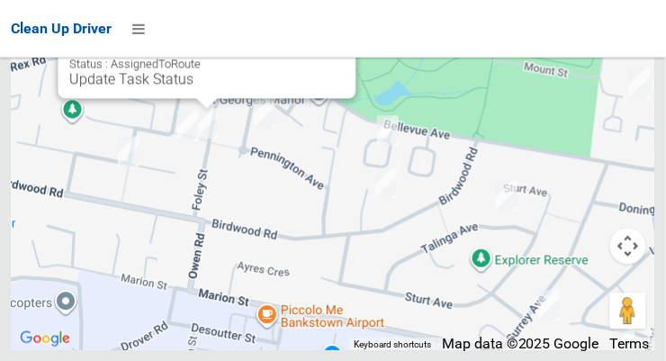
click at [205, 98] on div "28 Foley Street, GEORGES HALL NSW 2198 Status : AssignedToRoute Update Task Sta…" at bounding box center [208, 49] width 298 height 98
click at [179, 87] on link "Update Task Status" at bounding box center [131, 78] width 124 height 17
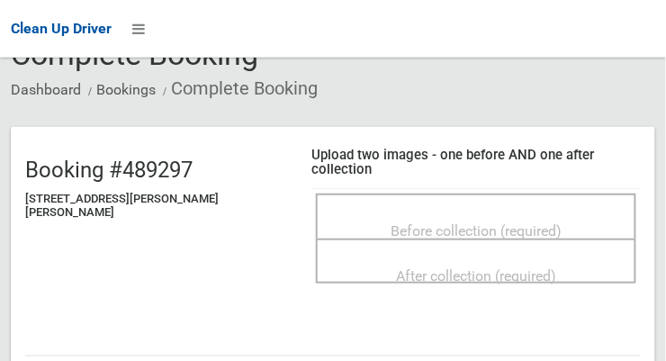
scroll to position [98, 0]
click at [445, 223] on span "Before collection (required)" at bounding box center [476, 231] width 171 height 17
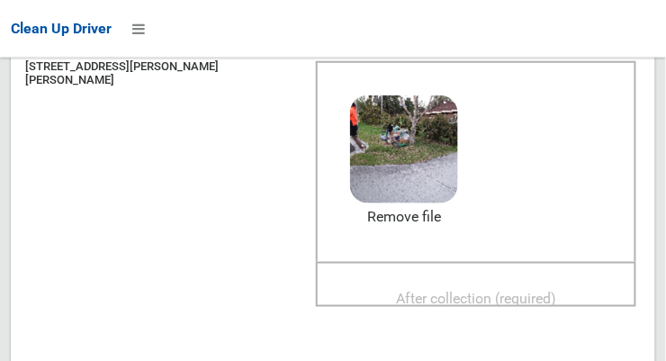
scroll to position [232, 0]
click at [485, 290] on span "After collection (required)" at bounding box center [476, 298] width 160 height 17
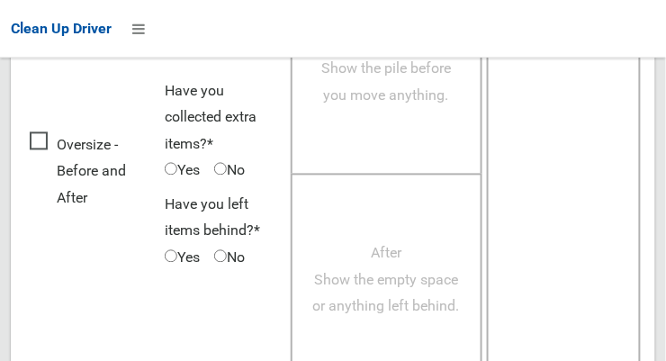
scroll to position [1628, 0]
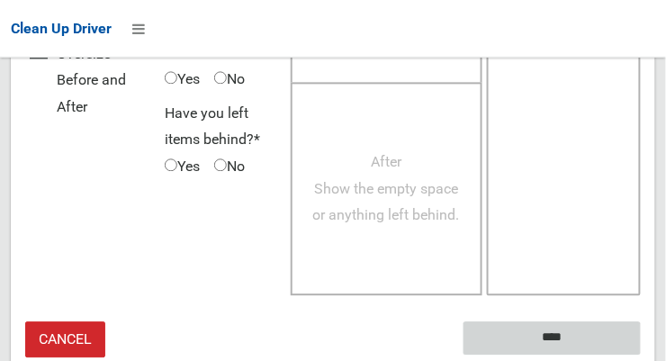
click at [559, 322] on input "****" at bounding box center [552, 338] width 177 height 33
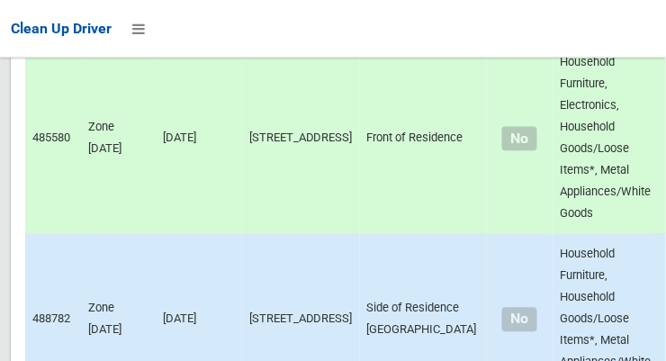
scroll to position [17658, 0]
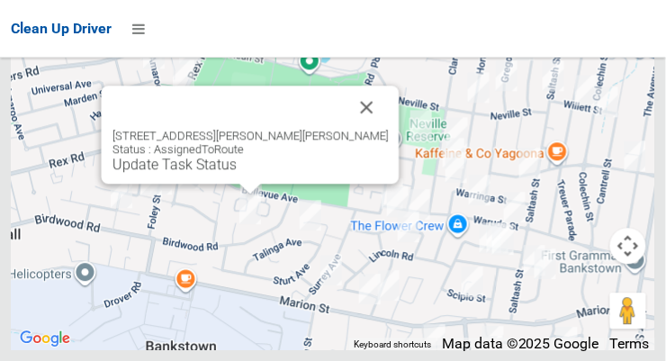
click at [346, 129] on button "Close" at bounding box center [367, 107] width 43 height 43
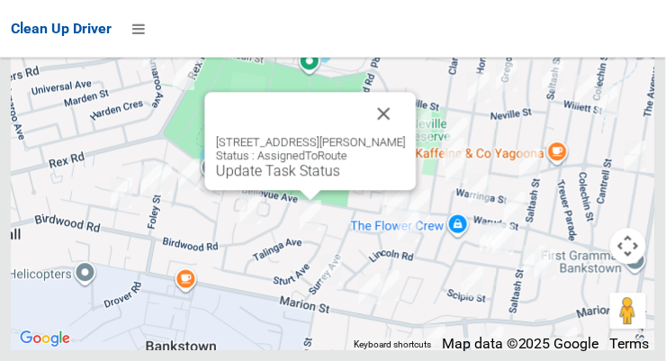
click at [406, 135] on button "Close" at bounding box center [384, 113] width 43 height 43
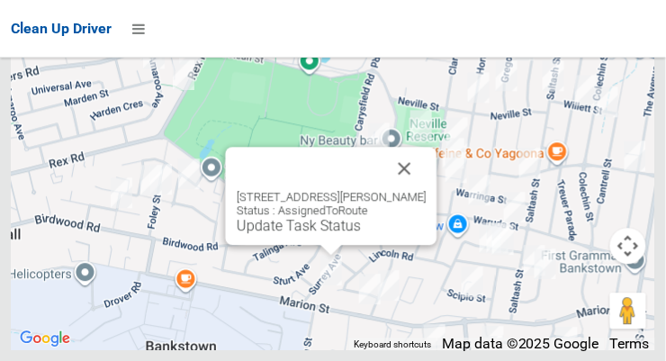
click at [427, 190] on button "Close" at bounding box center [405, 168] width 43 height 43
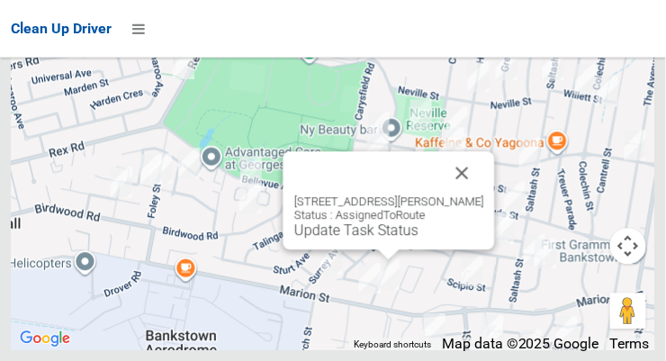
click at [484, 194] on button "Close" at bounding box center [462, 172] width 43 height 43
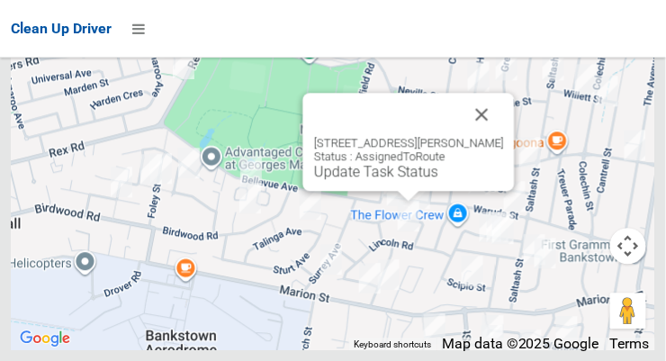
click at [502, 136] on button "Close" at bounding box center [482, 114] width 43 height 43
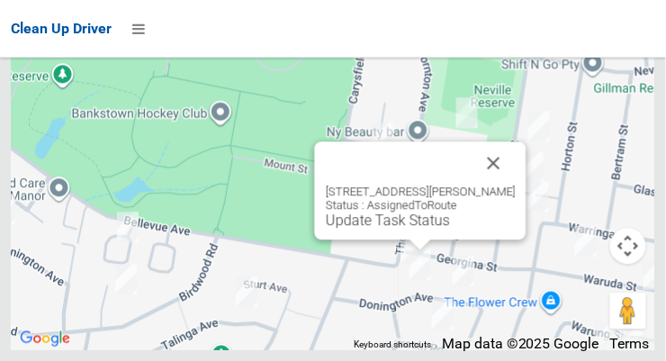
click at [516, 185] on button "Close" at bounding box center [494, 162] width 43 height 43
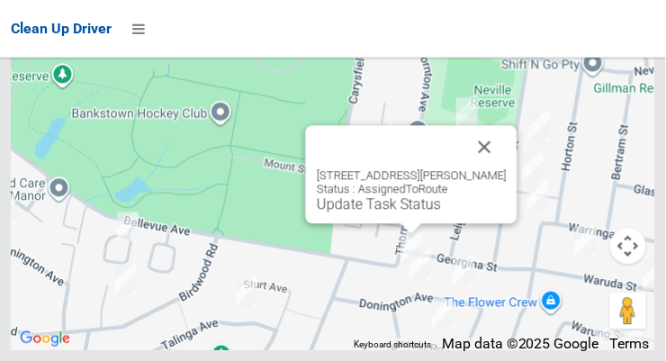
click at [507, 168] on button "Close" at bounding box center [485, 146] width 43 height 43
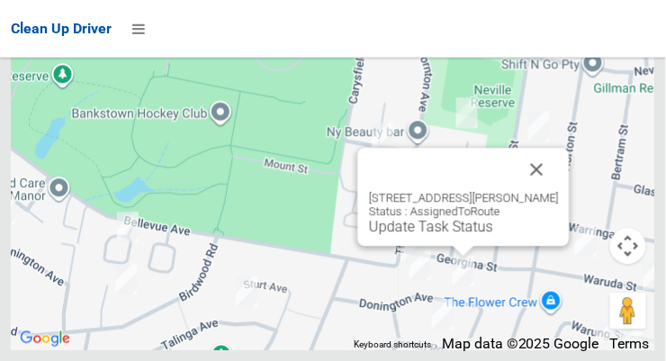
click at [559, 191] on button "Close" at bounding box center [537, 169] width 43 height 43
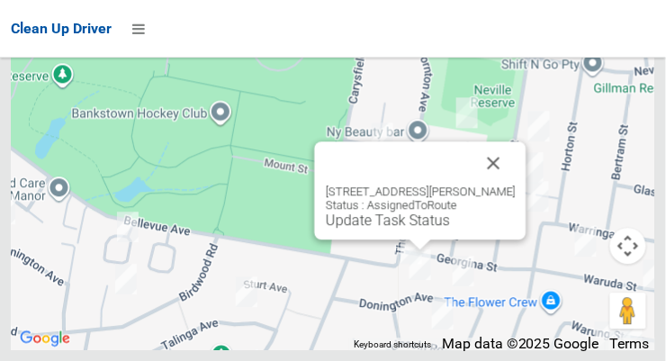
click at [516, 185] on button "Close" at bounding box center [494, 162] width 43 height 43
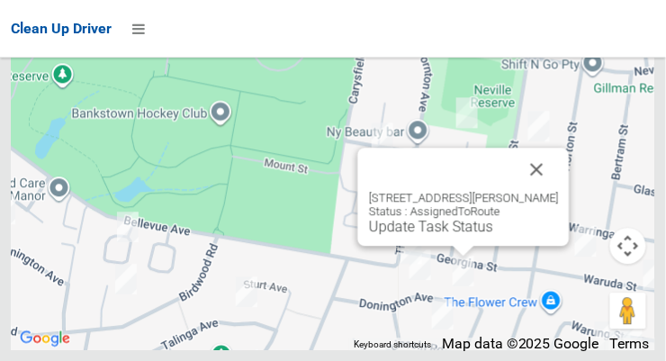
click at [559, 191] on button "Close" at bounding box center [537, 169] width 43 height 43
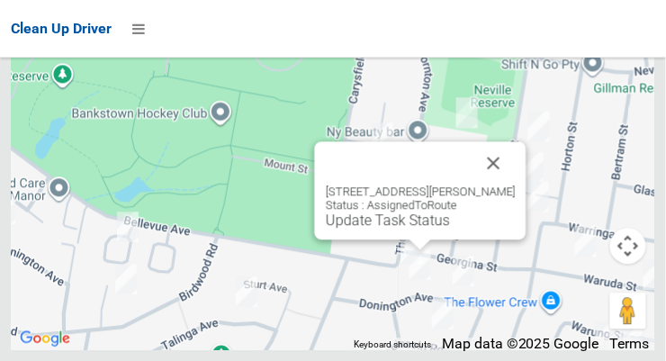
click at [516, 185] on button "Close" at bounding box center [494, 162] width 43 height 43
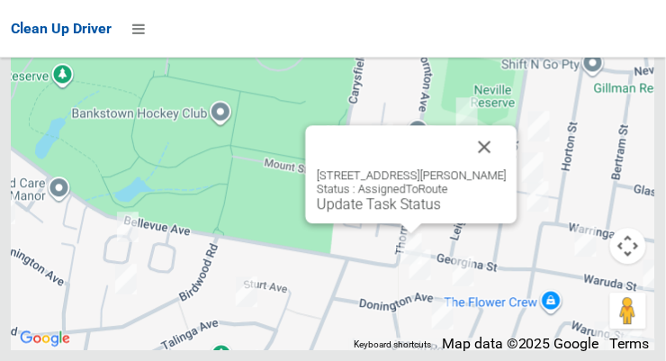
click at [504, 168] on button "Close" at bounding box center [485, 146] width 43 height 43
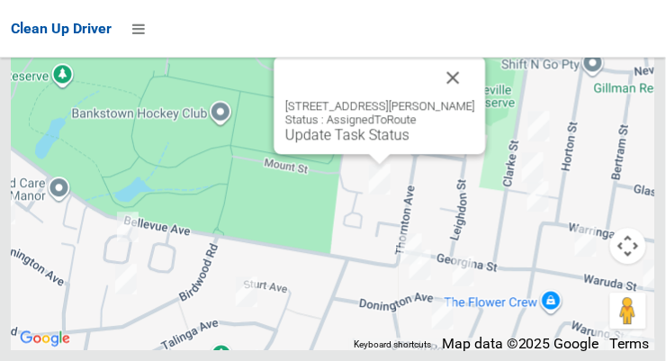
click at [469, 99] on button "Close" at bounding box center [453, 77] width 43 height 43
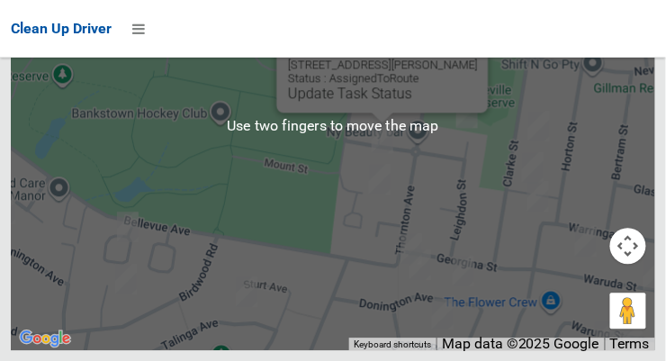
scroll to position [17606, 0]
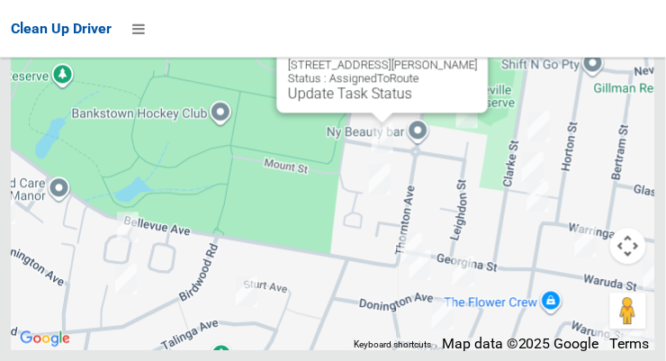
click at [471, 58] on button "Close" at bounding box center [456, 35] width 43 height 43
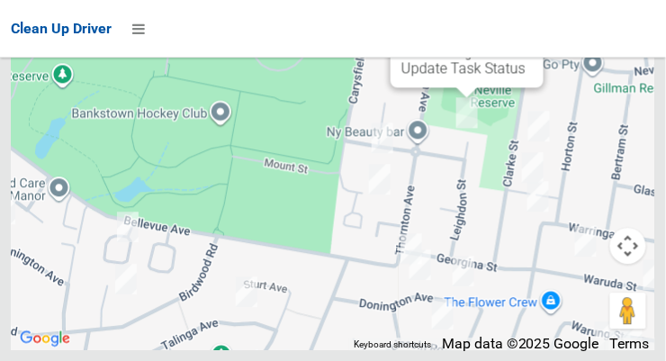
click at [533, 32] on button "Close" at bounding box center [511, 10] width 43 height 43
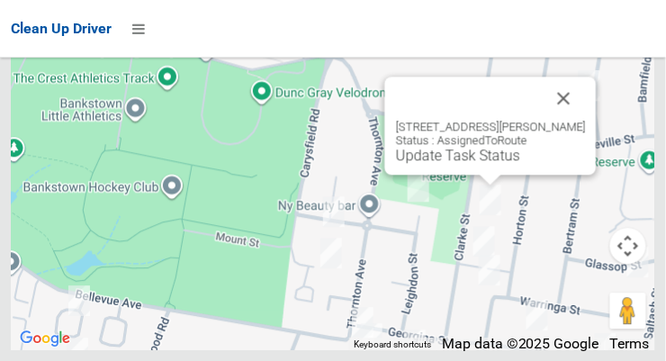
click at [576, 120] on button "Close" at bounding box center [564, 98] width 43 height 43
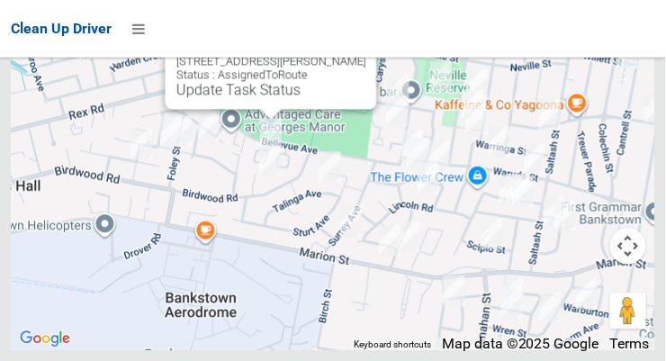
click at [256, 98] on link "Update Task Status" at bounding box center [238, 89] width 124 height 17
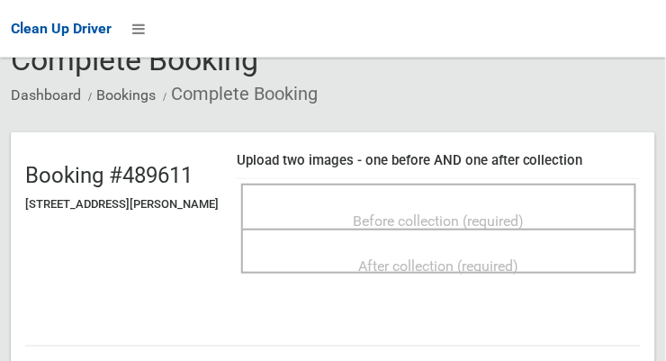
scroll to position [93, 0]
click at [506, 213] on span "Before collection (required)" at bounding box center [439, 221] width 171 height 17
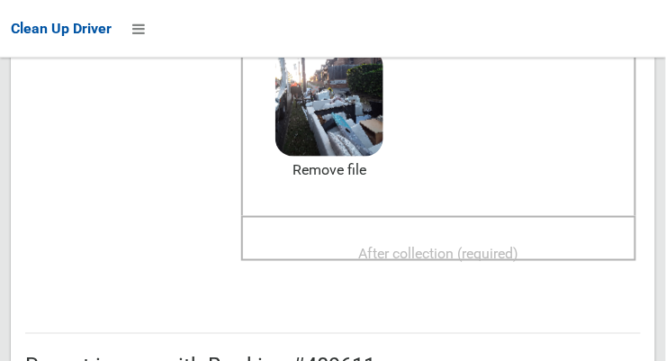
scroll to position [264, 0]
click at [463, 244] on span "After collection (required)" at bounding box center [439, 252] width 160 height 17
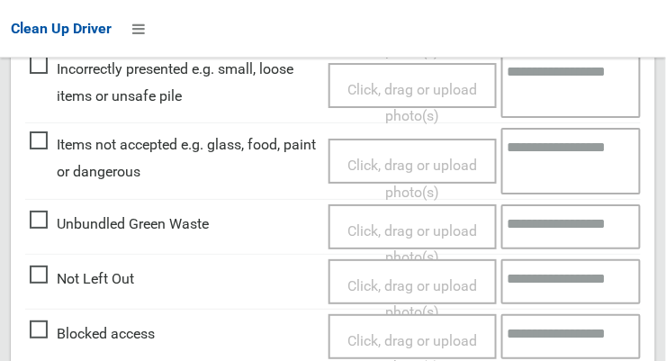
scroll to position [1084, 0]
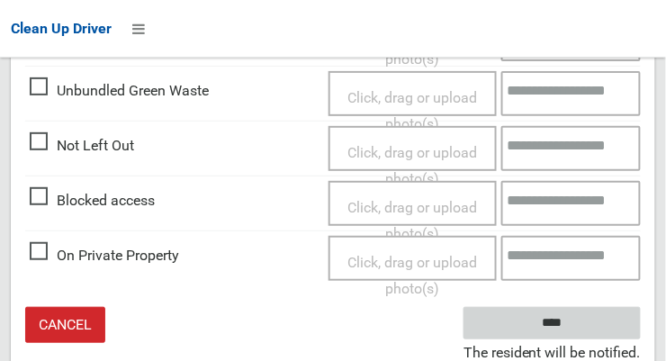
click at [551, 322] on input "****" at bounding box center [552, 323] width 177 height 33
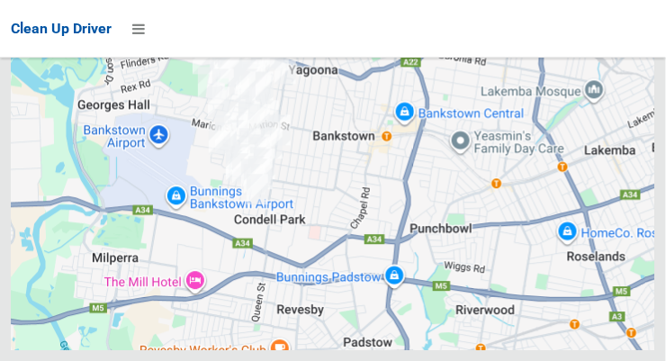
scroll to position [17658, 0]
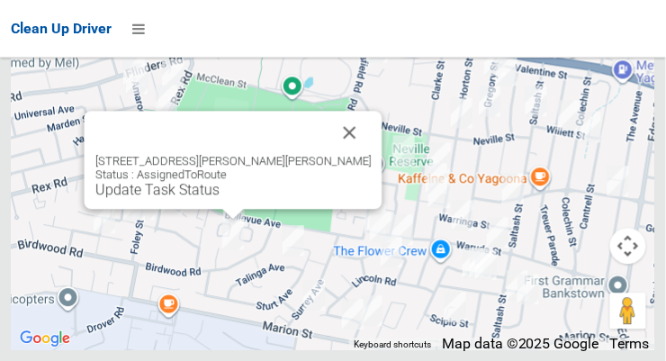
click at [220, 198] on link "Update Task Status" at bounding box center [157, 189] width 124 height 17
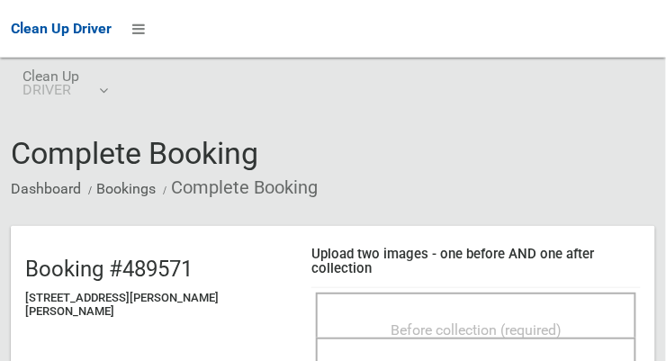
click at [427, 321] on span "Before collection (required)" at bounding box center [476, 329] width 171 height 17
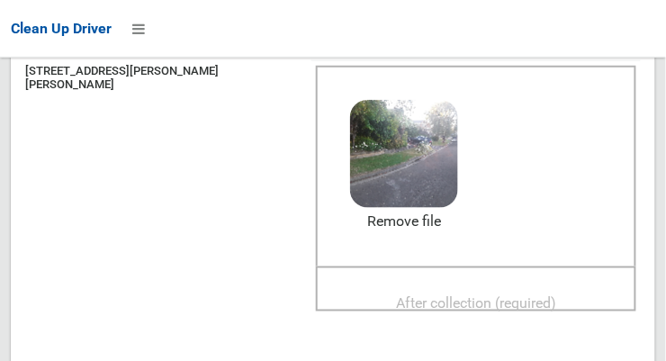
scroll to position [233, 0]
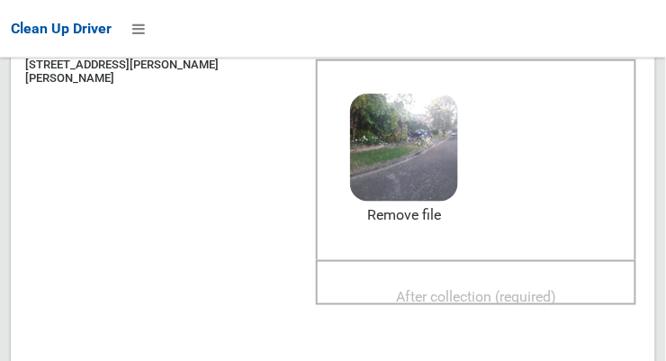
click at [473, 289] on span "After collection (required)" at bounding box center [476, 297] width 160 height 17
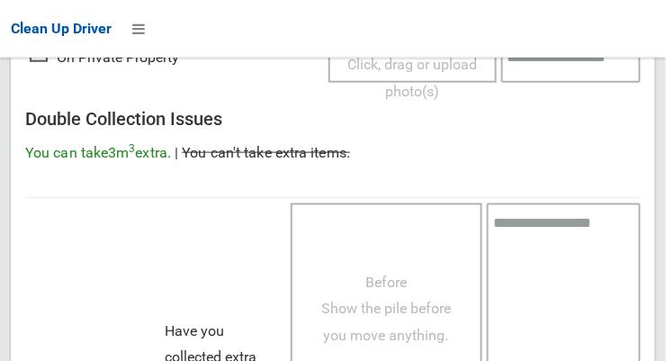
scroll to position [1297, 0]
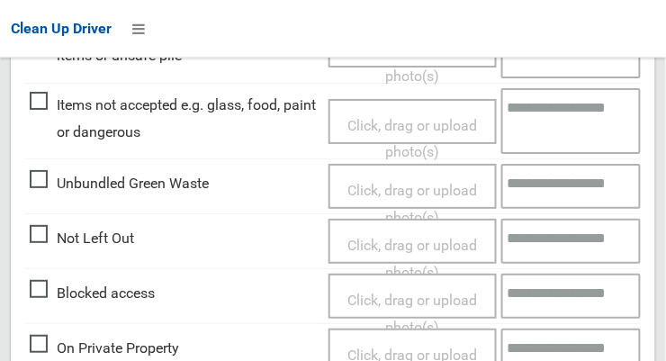
scroll to position [833, 0]
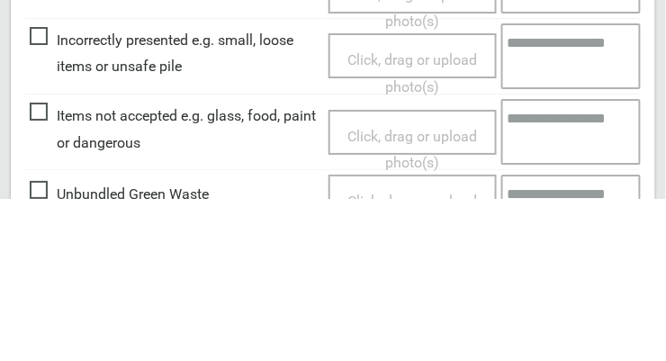
click at [49, 318] on span "Items not accepted e.g. glass, food, paint or dangerous" at bounding box center [175, 291] width 290 height 53
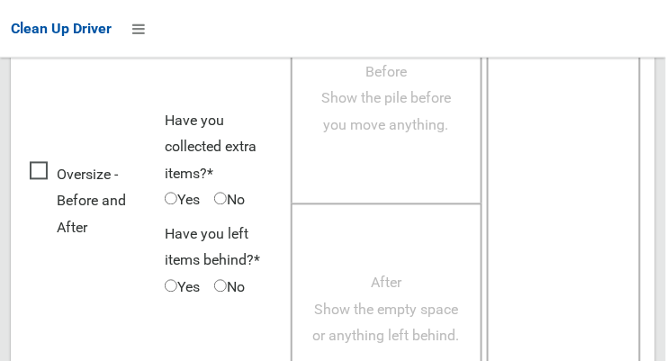
scroll to position [1505, 0]
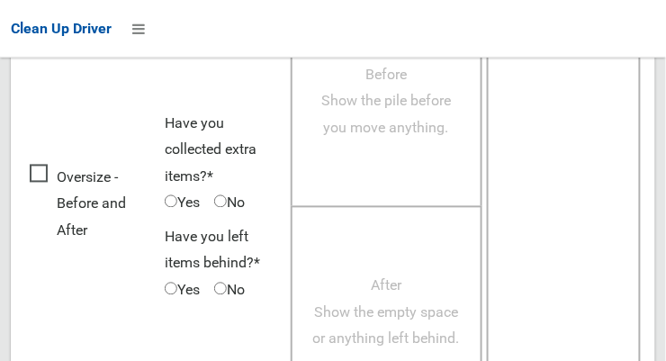
click at [568, 199] on textarea at bounding box center [564, 207] width 154 height 424
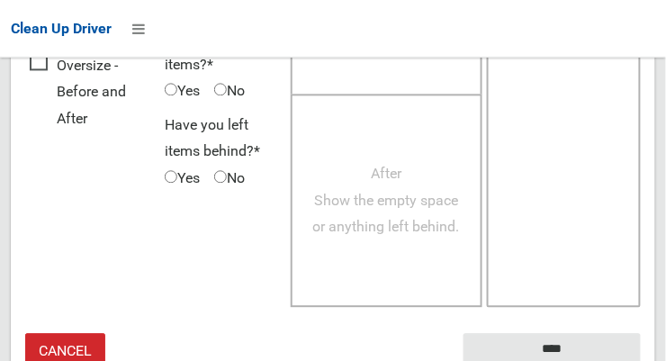
scroll to position [1667, 0]
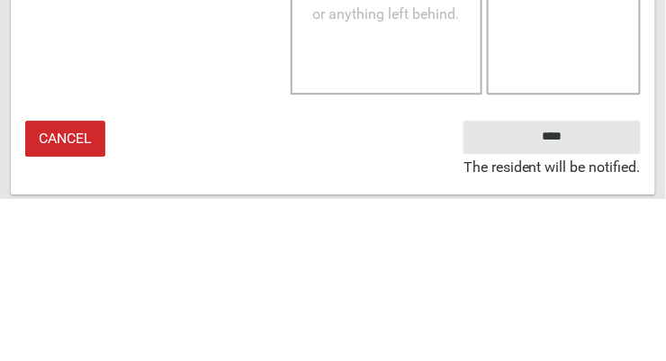
type textarea "**********"
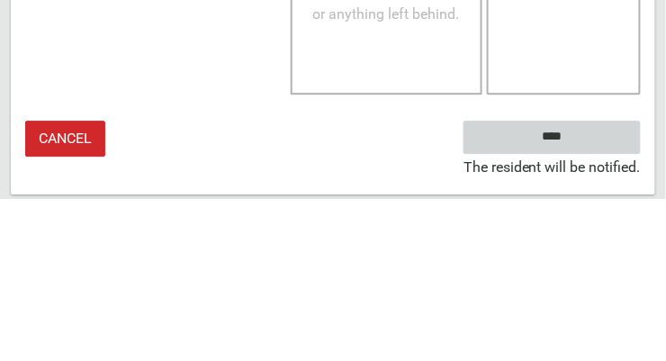
click at [563, 284] on input "****" at bounding box center [552, 300] width 177 height 33
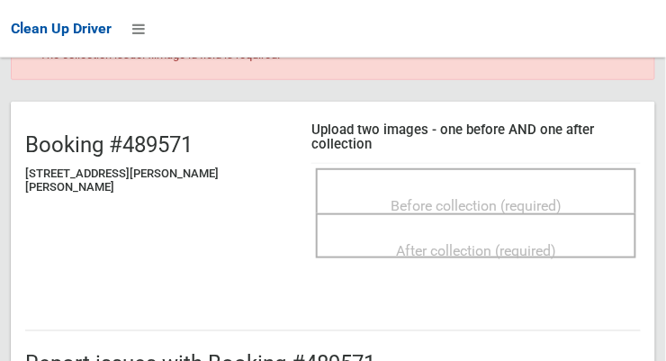
scroll to position [174, 0]
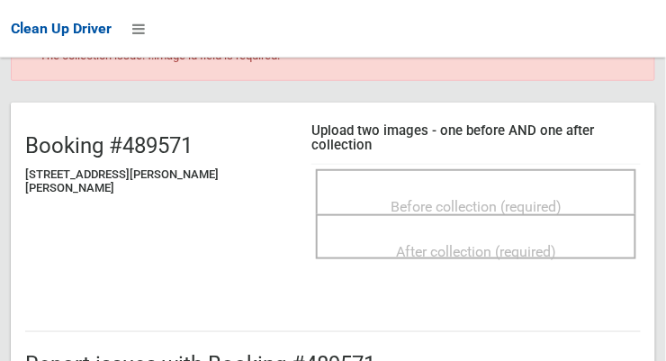
click at [483, 198] on span "Before collection (required)" at bounding box center [476, 206] width 171 height 17
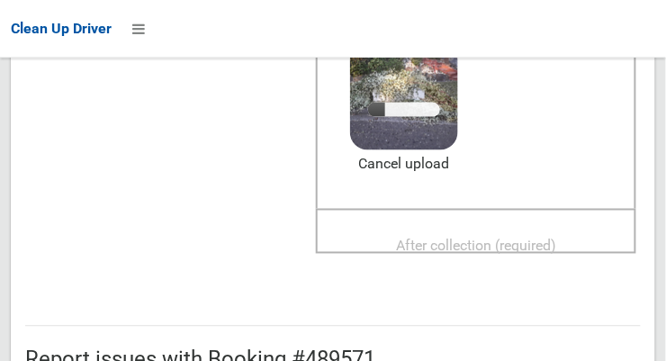
scroll to position [327, 0]
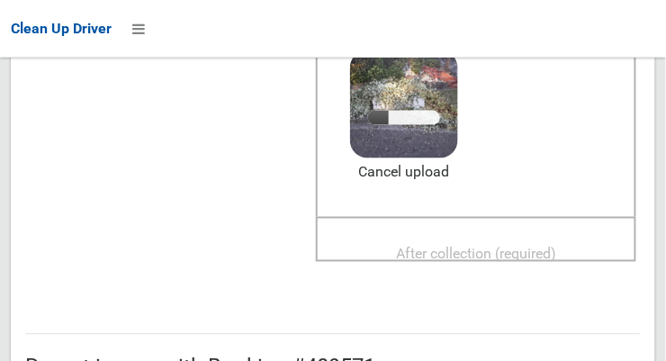
click at [485, 246] on span "After collection (required)" at bounding box center [476, 254] width 160 height 17
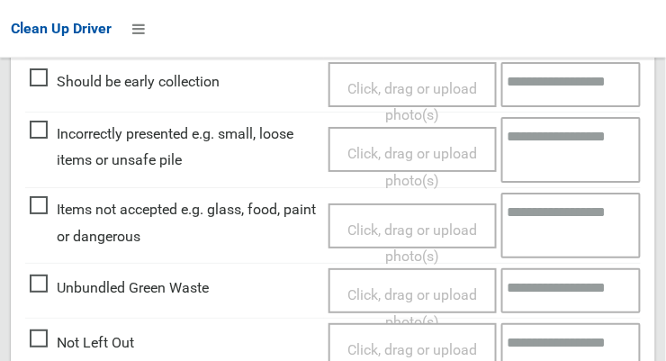
scroll to position [948, 0]
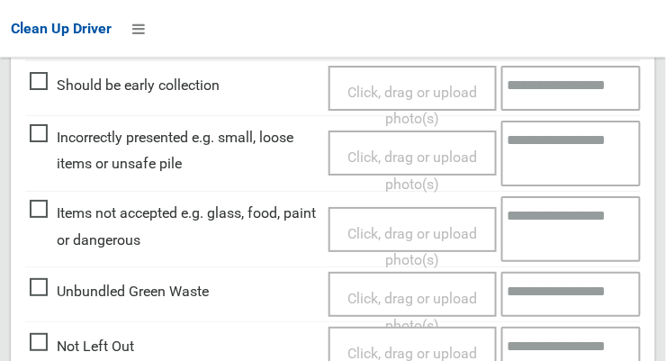
click at [41, 200] on span "Items not accepted e.g. glass, food, paint or dangerous" at bounding box center [175, 226] width 290 height 53
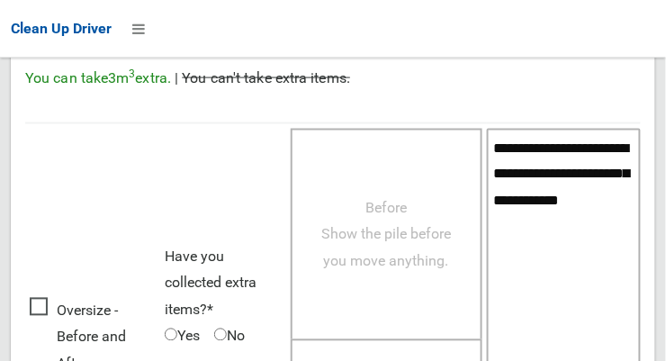
scroll to position [1424, 0]
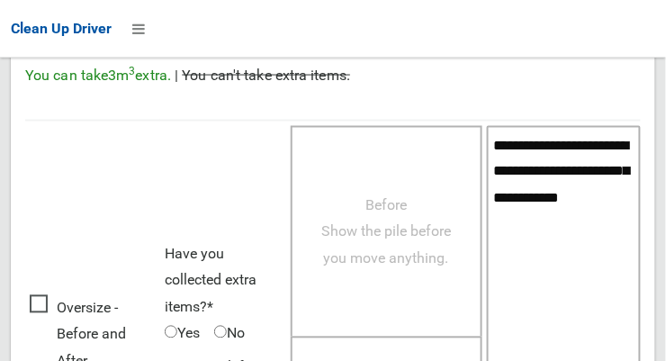
click at [558, 212] on textarea "**********" at bounding box center [564, 337] width 154 height 423
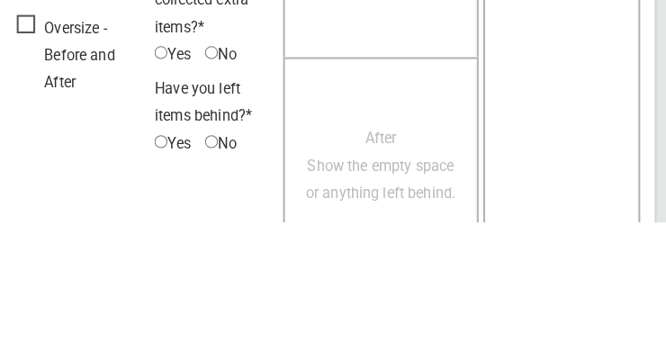
scroll to position [1717, 0]
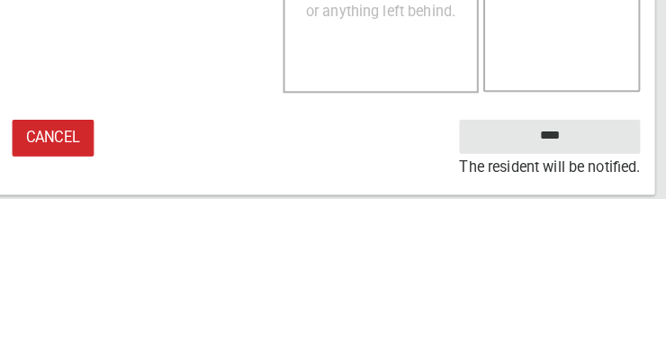
type textarea "**********"
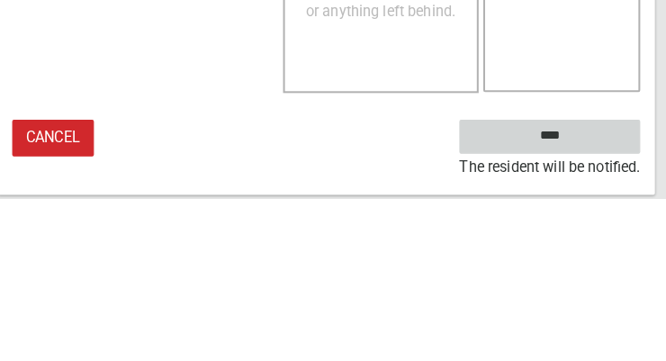
click at [581, 317] on input "****" at bounding box center [552, 300] width 177 height 33
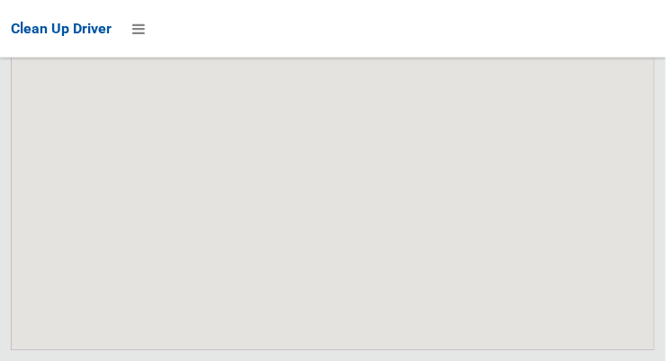
scroll to position [17658, 0]
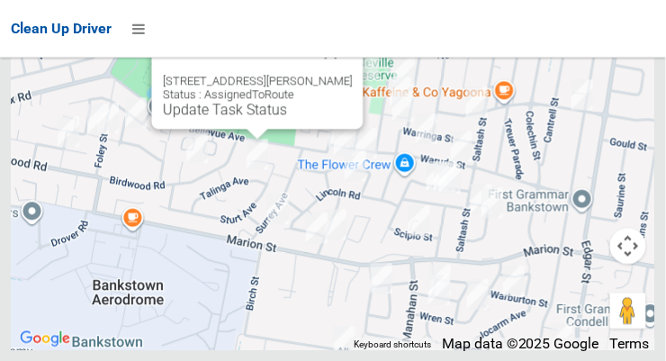
click at [248, 118] on link "Update Task Status" at bounding box center [225, 109] width 124 height 17
click at [250, 118] on link "Update Task Status" at bounding box center [225, 109] width 124 height 17
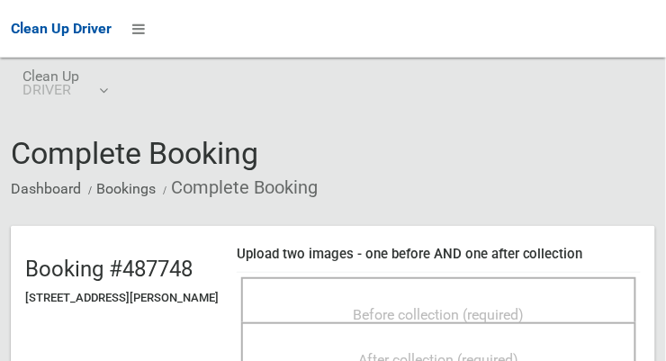
click at [444, 306] on span "Before collection (required)" at bounding box center [439, 314] width 171 height 17
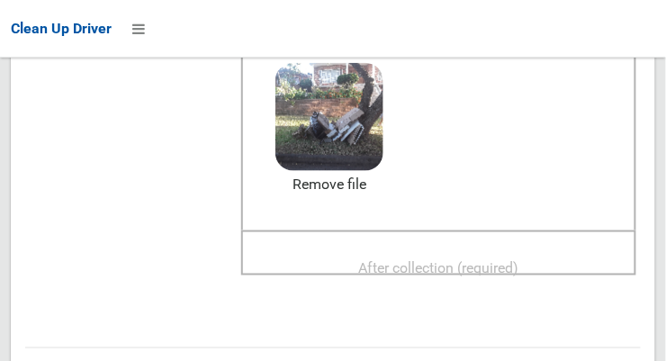
scroll to position [244, 0]
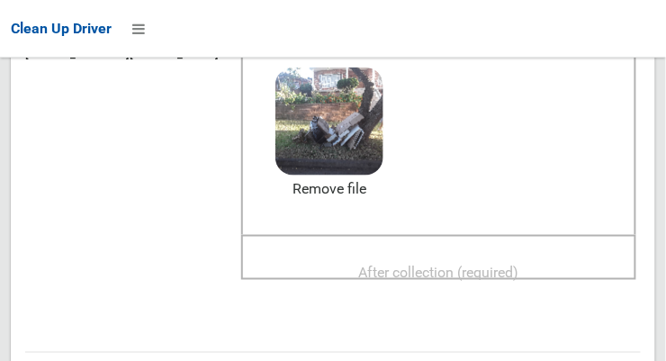
click at [487, 264] on span "After collection (required)" at bounding box center [439, 272] width 160 height 17
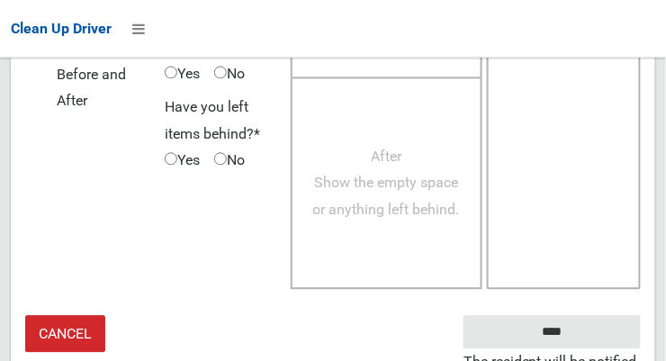
scroll to position [1618, 0]
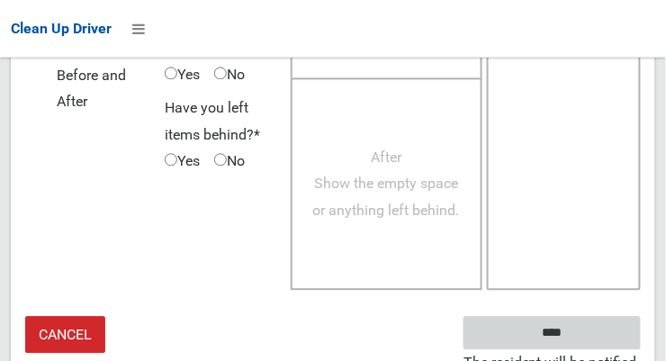
click at [564, 326] on input "****" at bounding box center [552, 333] width 177 height 33
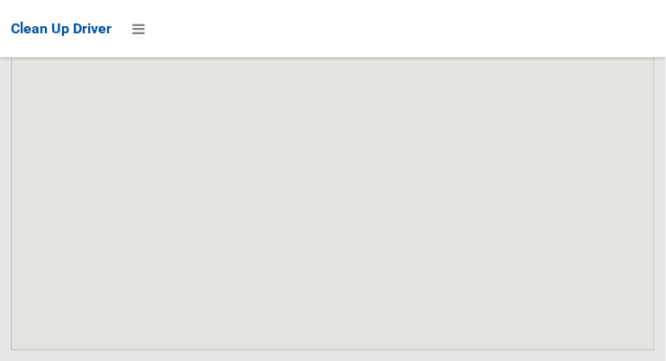
scroll to position [17658, 0]
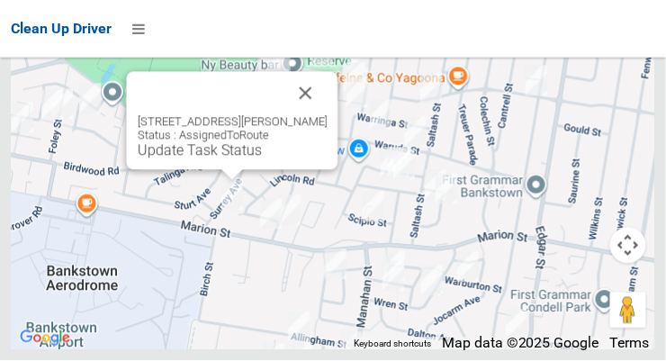
click at [222, 159] on link "Update Task Status" at bounding box center [200, 150] width 124 height 17
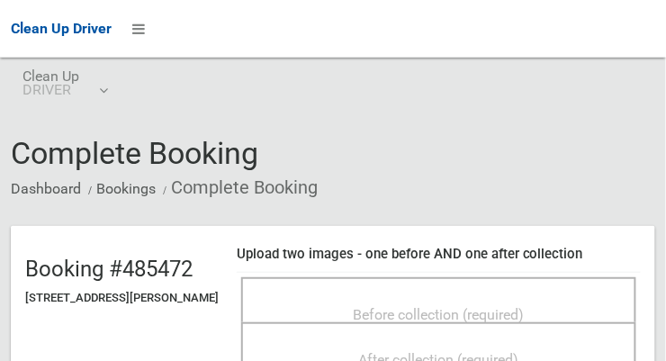
click at [473, 306] on span "Before collection (required)" at bounding box center [439, 314] width 171 height 17
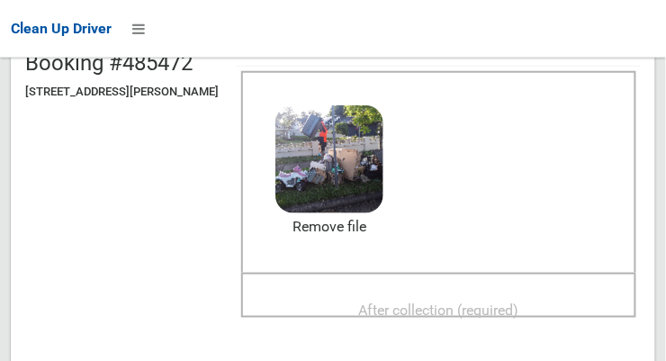
scroll to position [248, 0]
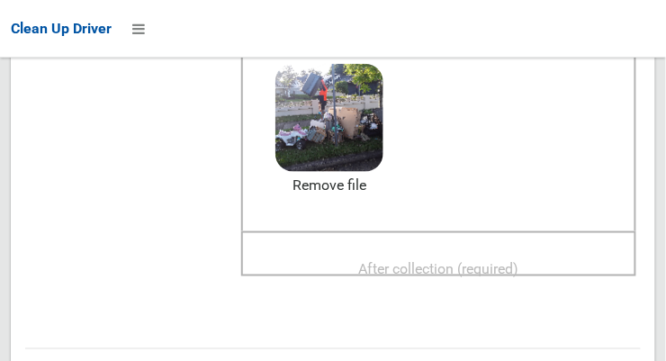
click at [477, 260] on span "After collection (required)" at bounding box center [439, 268] width 160 height 17
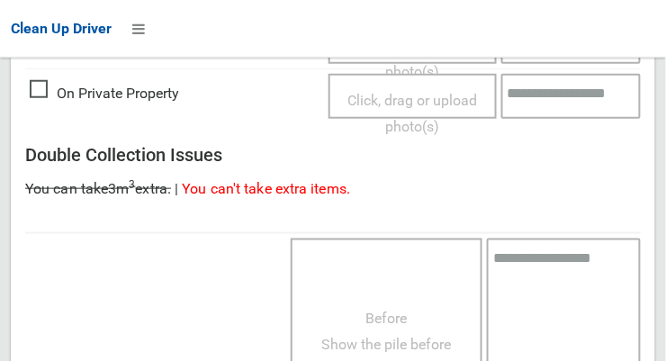
scroll to position [1628, 0]
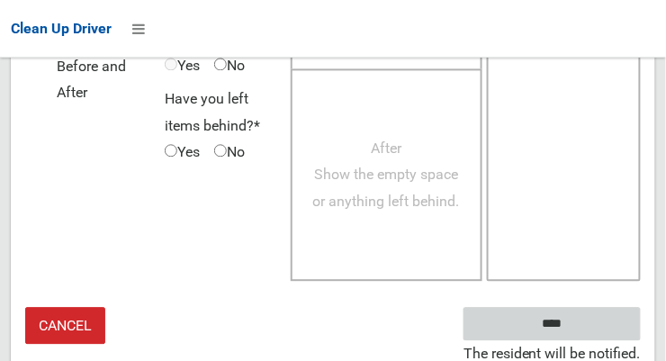
click at [560, 321] on input "****" at bounding box center [552, 323] width 177 height 33
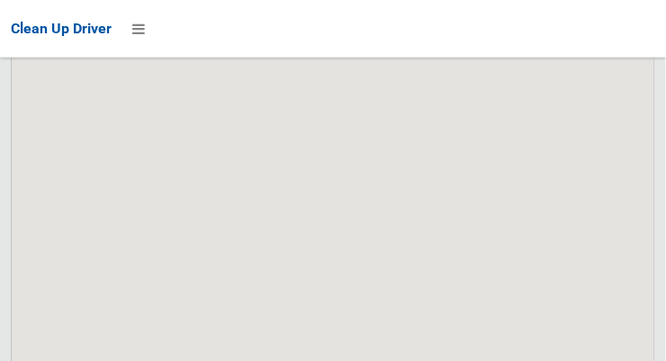
scroll to position [17658, 0]
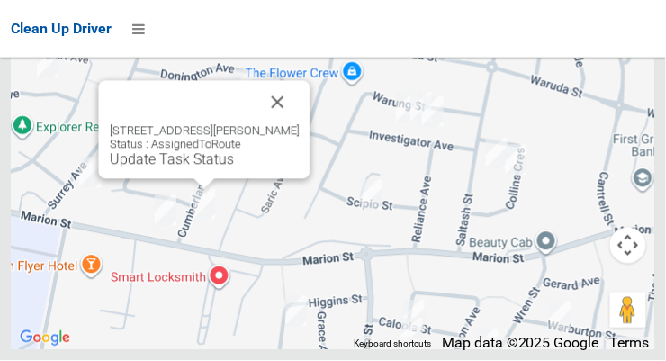
click at [181, 168] on link "Update Task Status" at bounding box center [172, 159] width 124 height 17
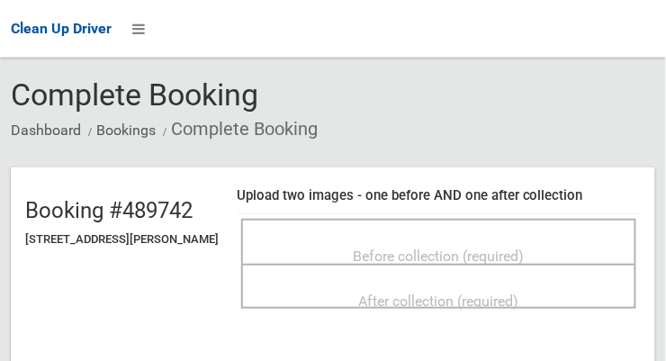
scroll to position [59, 0]
click at [483, 261] on span "Before collection (required)" at bounding box center [439, 256] width 171 height 17
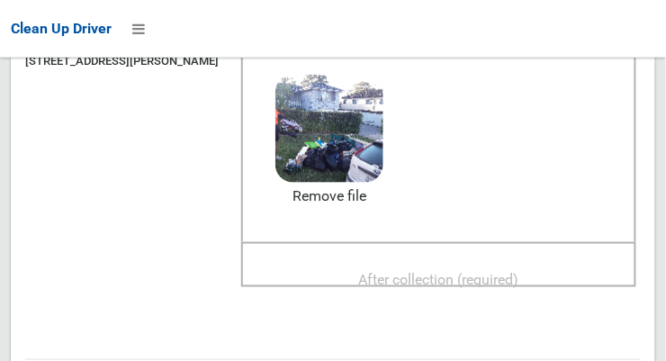
scroll to position [233, 0]
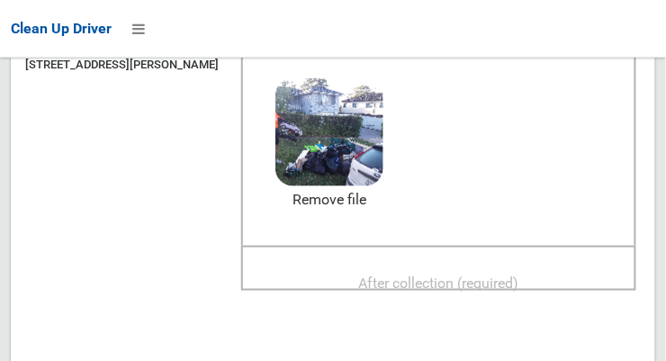
click at [470, 287] on span "After collection (required)" at bounding box center [439, 283] width 160 height 17
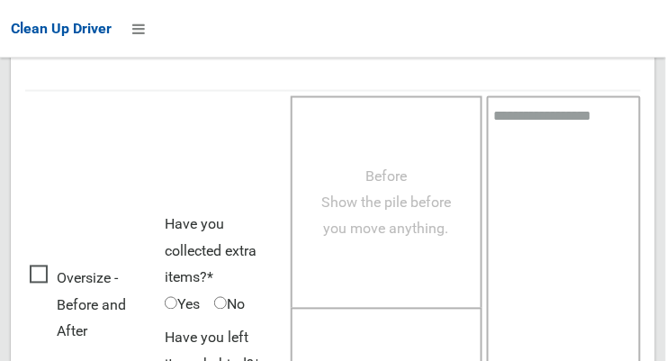
scroll to position [1642, 0]
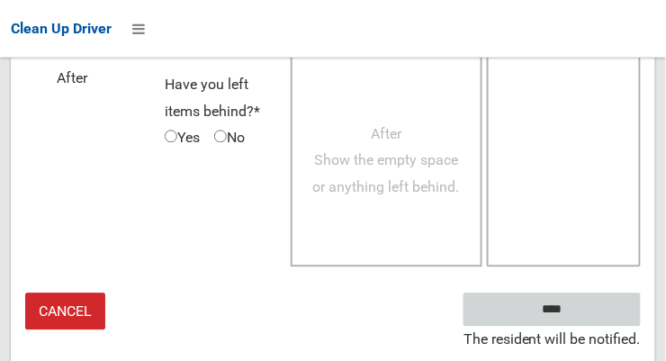
click at [579, 326] on input "****" at bounding box center [552, 309] width 177 height 33
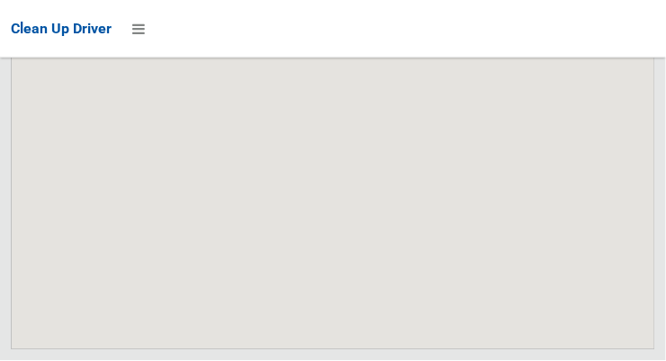
scroll to position [17658, 0]
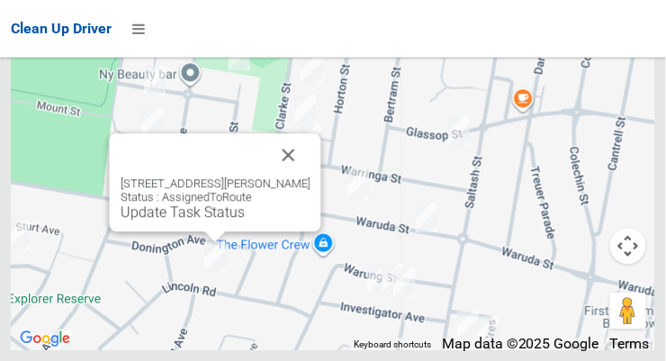
click at [185, 221] on link "Update Task Status" at bounding box center [183, 211] width 124 height 17
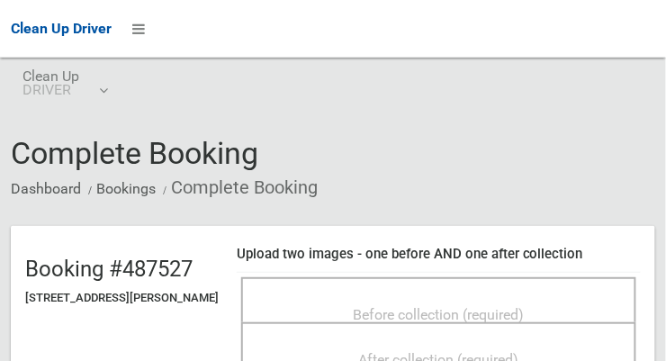
click at [388, 306] on span "Before collection (required)" at bounding box center [439, 314] width 171 height 17
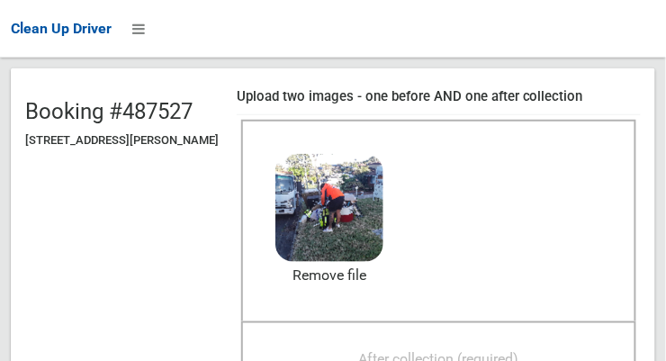
scroll to position [158, 0]
click at [467, 350] on span "After collection (required)" at bounding box center [439, 358] width 160 height 17
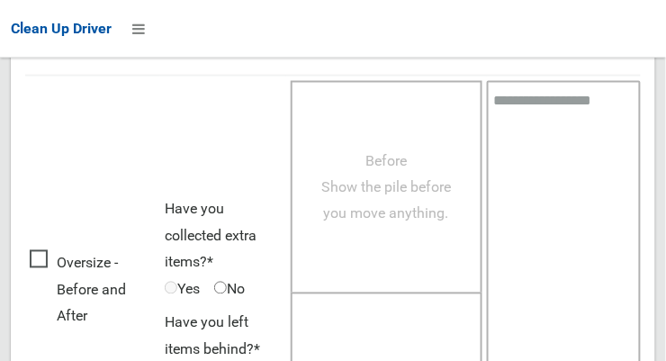
scroll to position [1628, 0]
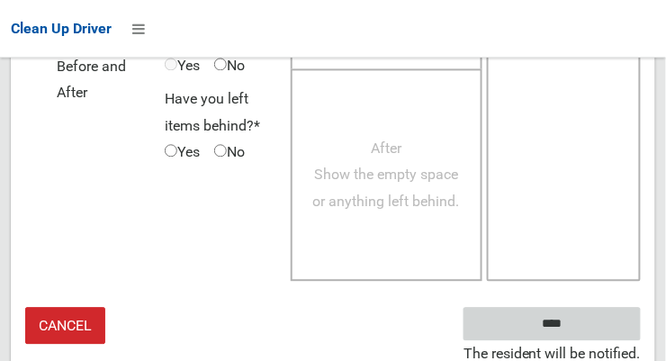
click at [554, 320] on input "****" at bounding box center [552, 323] width 177 height 33
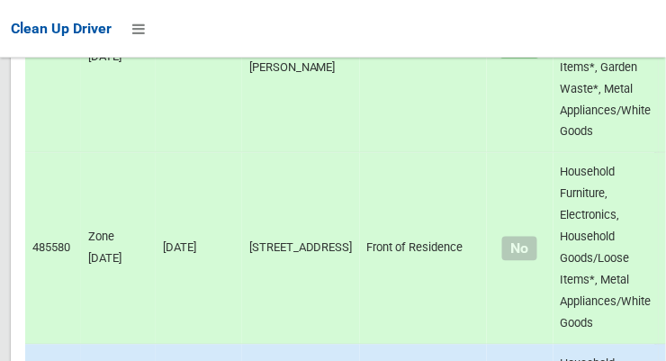
scroll to position [17658, 0]
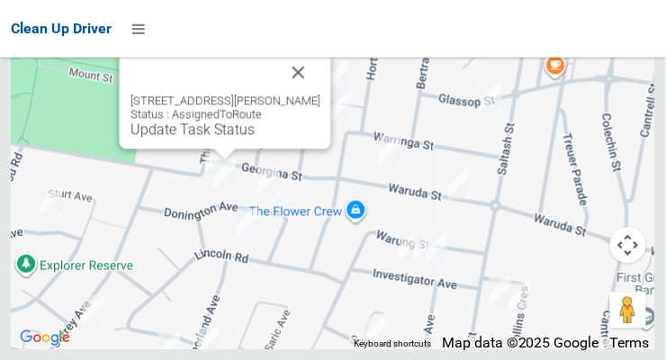
click at [321, 95] on button "Close" at bounding box center [298, 72] width 43 height 43
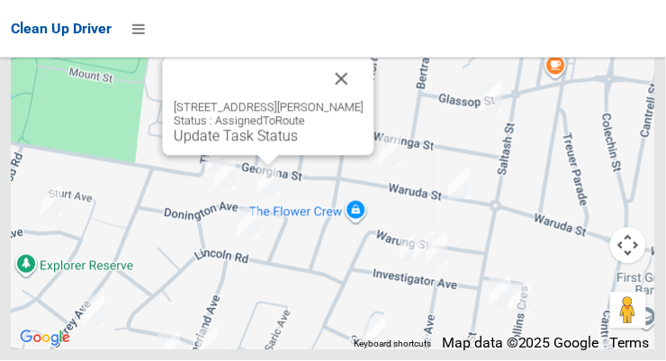
click at [242, 145] on link "Update Task Status" at bounding box center [236, 136] width 124 height 17
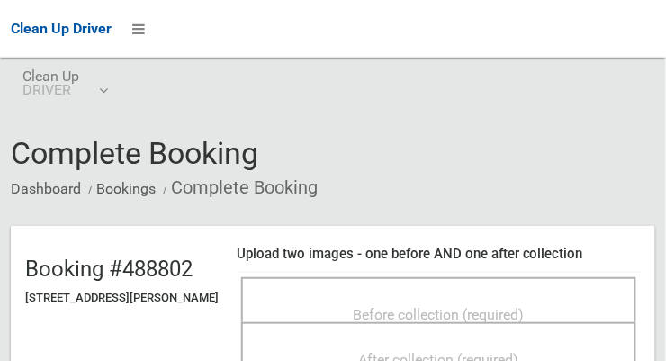
click at [494, 321] on span "Before collection (required)" at bounding box center [439, 314] width 171 height 17
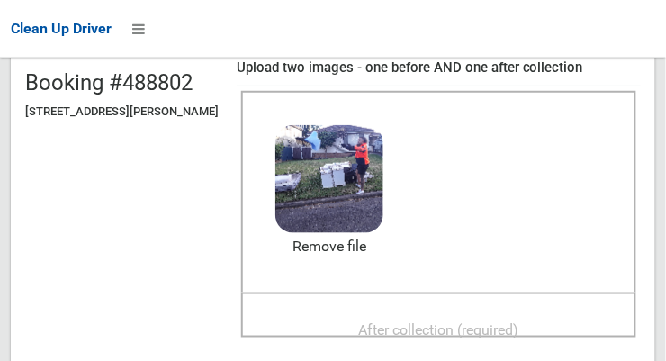
scroll to position [185, 0]
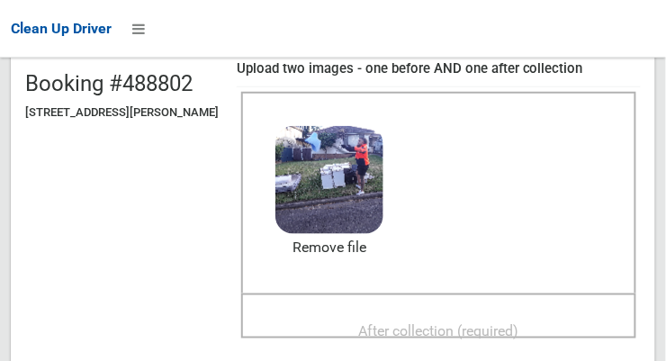
click at [483, 336] on span "After collection (required)" at bounding box center [439, 330] width 160 height 17
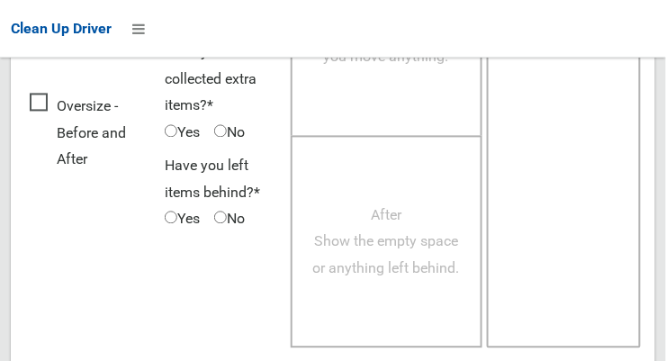
scroll to position [1642, 0]
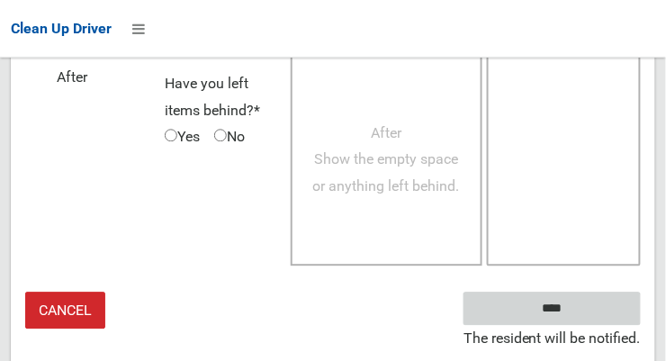
click at [562, 318] on input "****" at bounding box center [552, 309] width 177 height 33
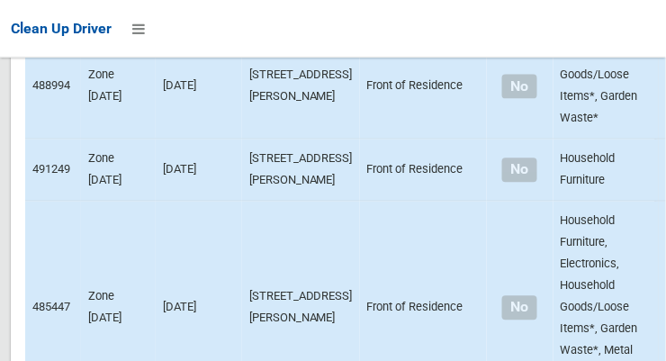
scroll to position [17658, 0]
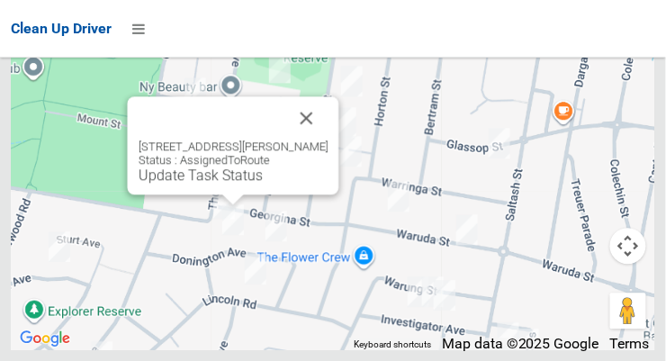
click at [220, 184] on link "Update Task Status" at bounding box center [201, 175] width 124 height 17
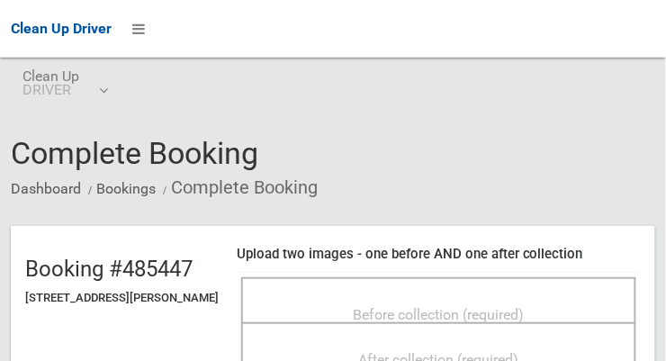
click at [512, 312] on div "Before collection (required)" at bounding box center [439, 313] width 356 height 33
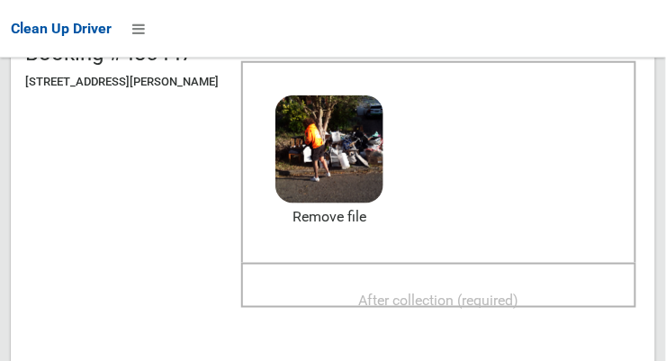
scroll to position [212, 0]
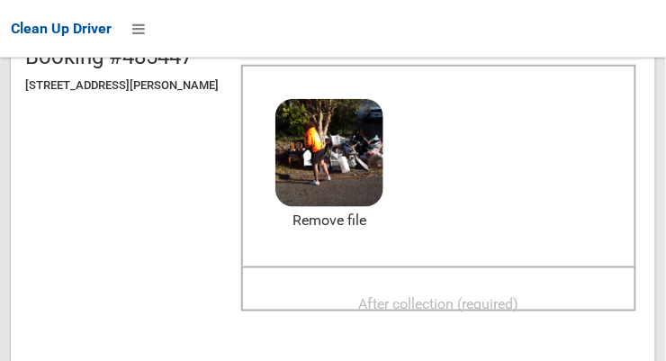
click at [477, 300] on div "After collection (required)" at bounding box center [439, 302] width 356 height 33
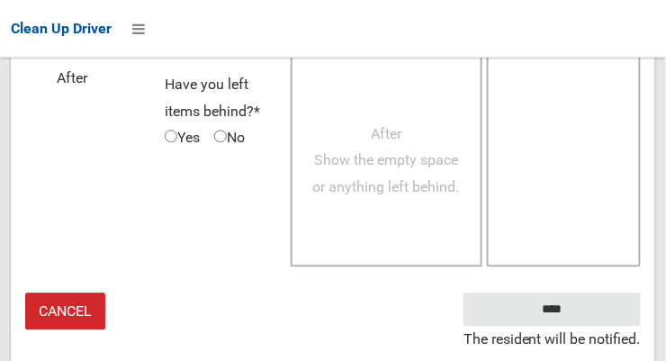
scroll to position [1641, 0]
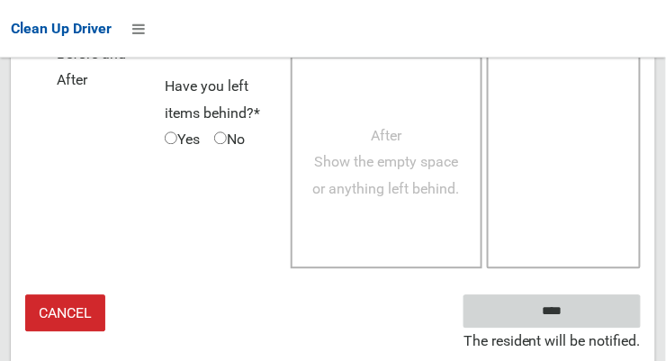
click at [549, 319] on input "****" at bounding box center [552, 310] width 177 height 33
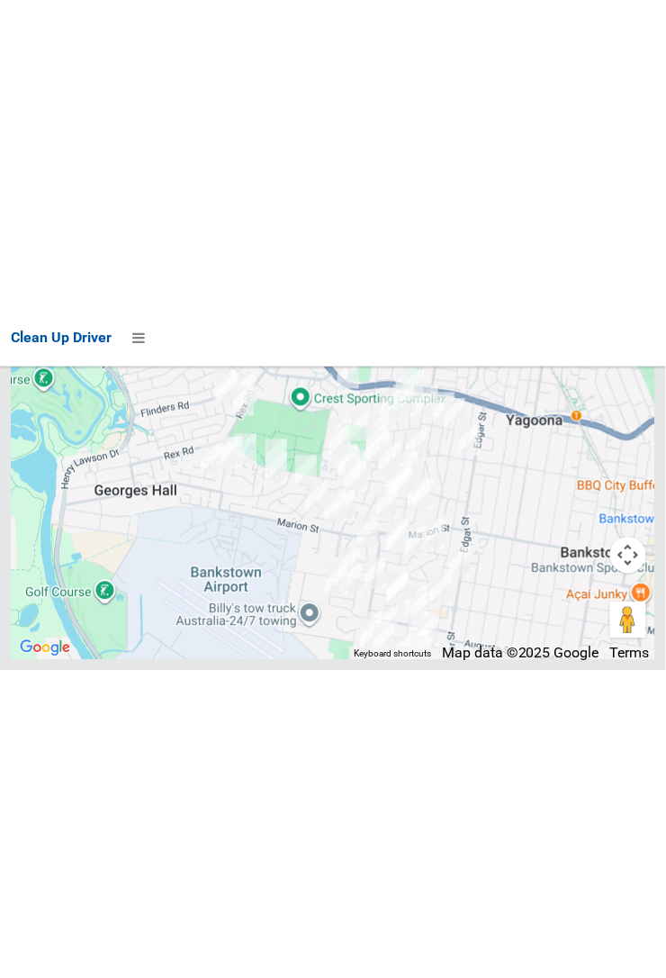
scroll to position [17080, 0]
